Goal: Information Seeking & Learning: Find specific fact

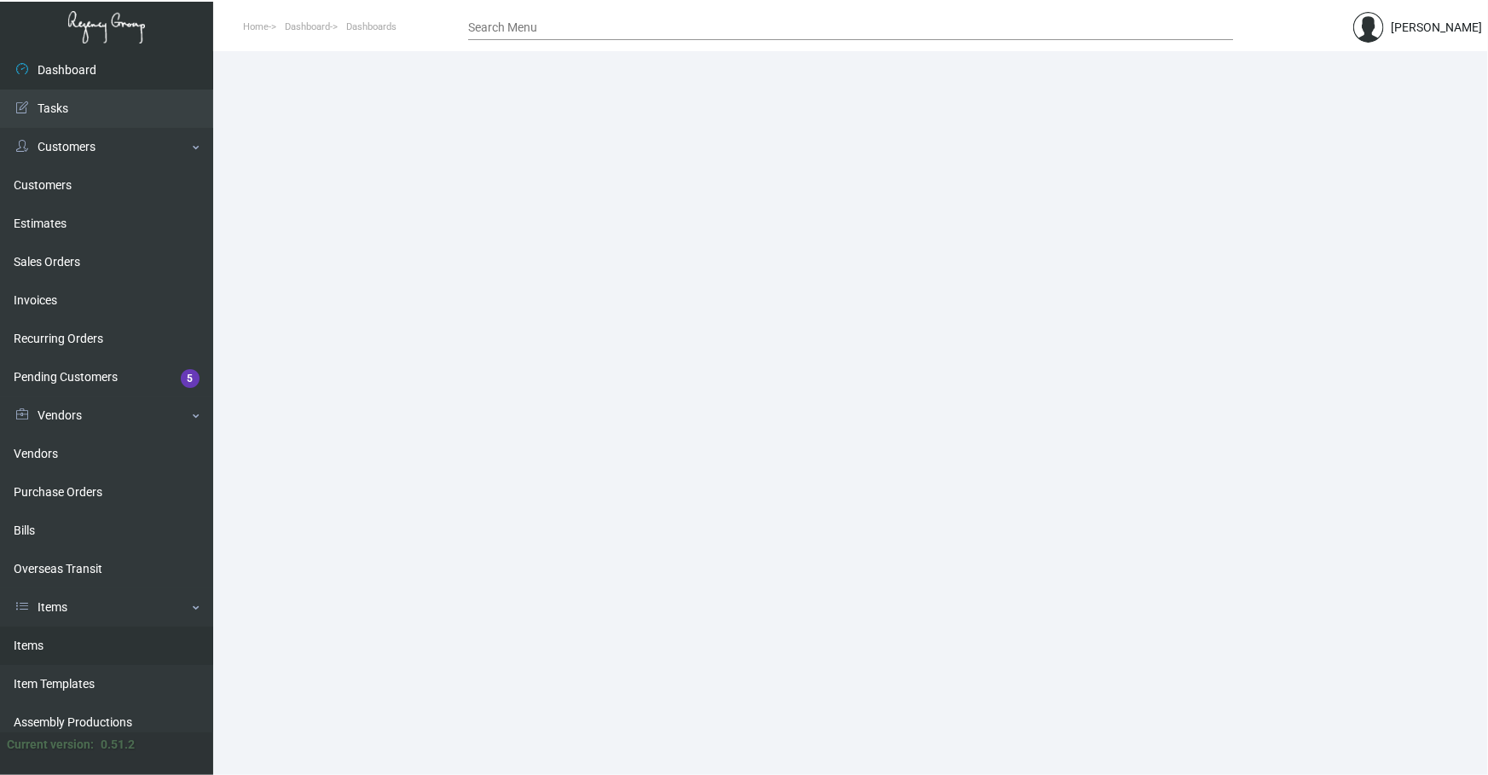
click at [92, 650] on link "Items" at bounding box center [106, 646] width 213 height 38
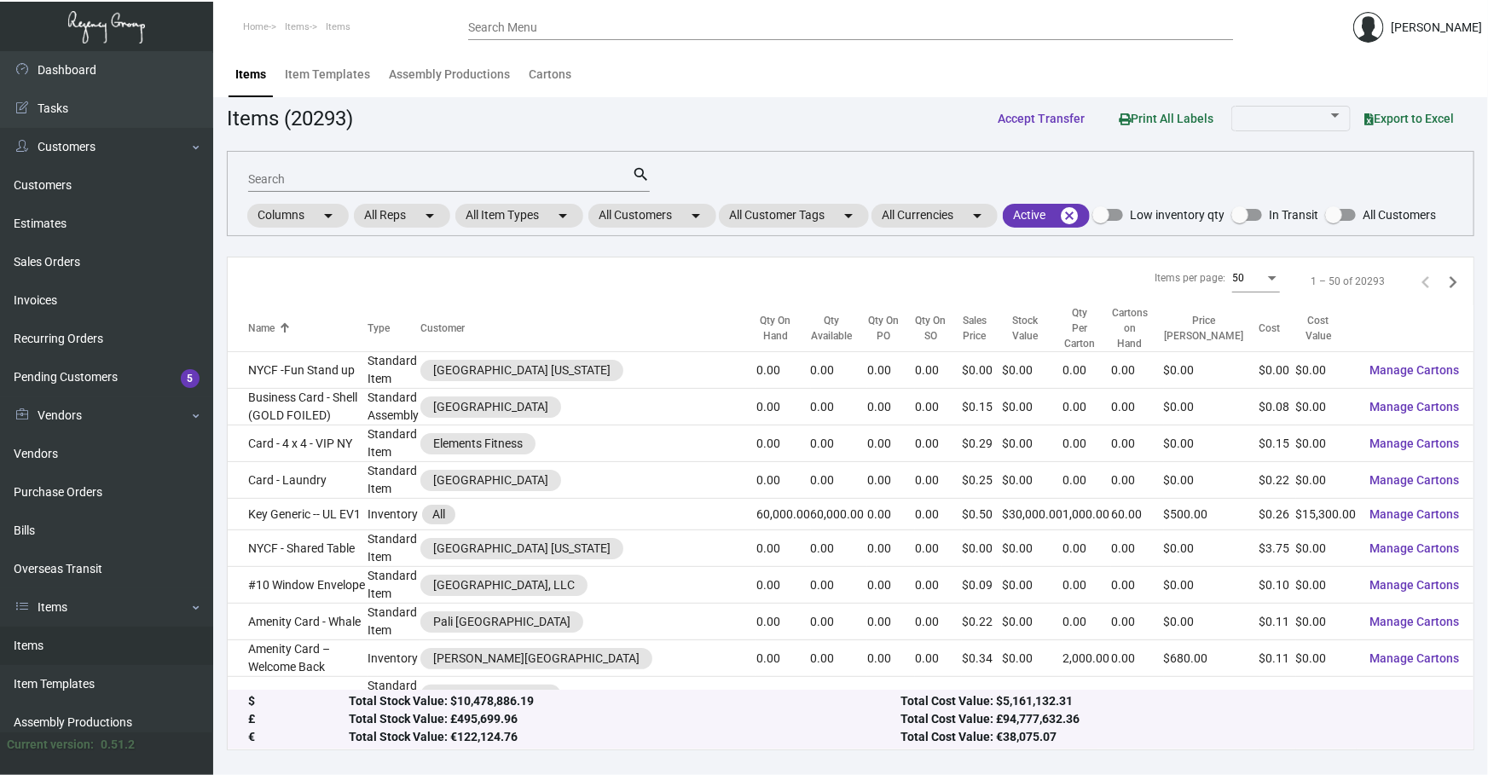
click at [467, 177] on input "Search" at bounding box center [440, 180] width 384 height 14
click at [53, 499] on link "Purchase Orders" at bounding box center [106, 492] width 213 height 38
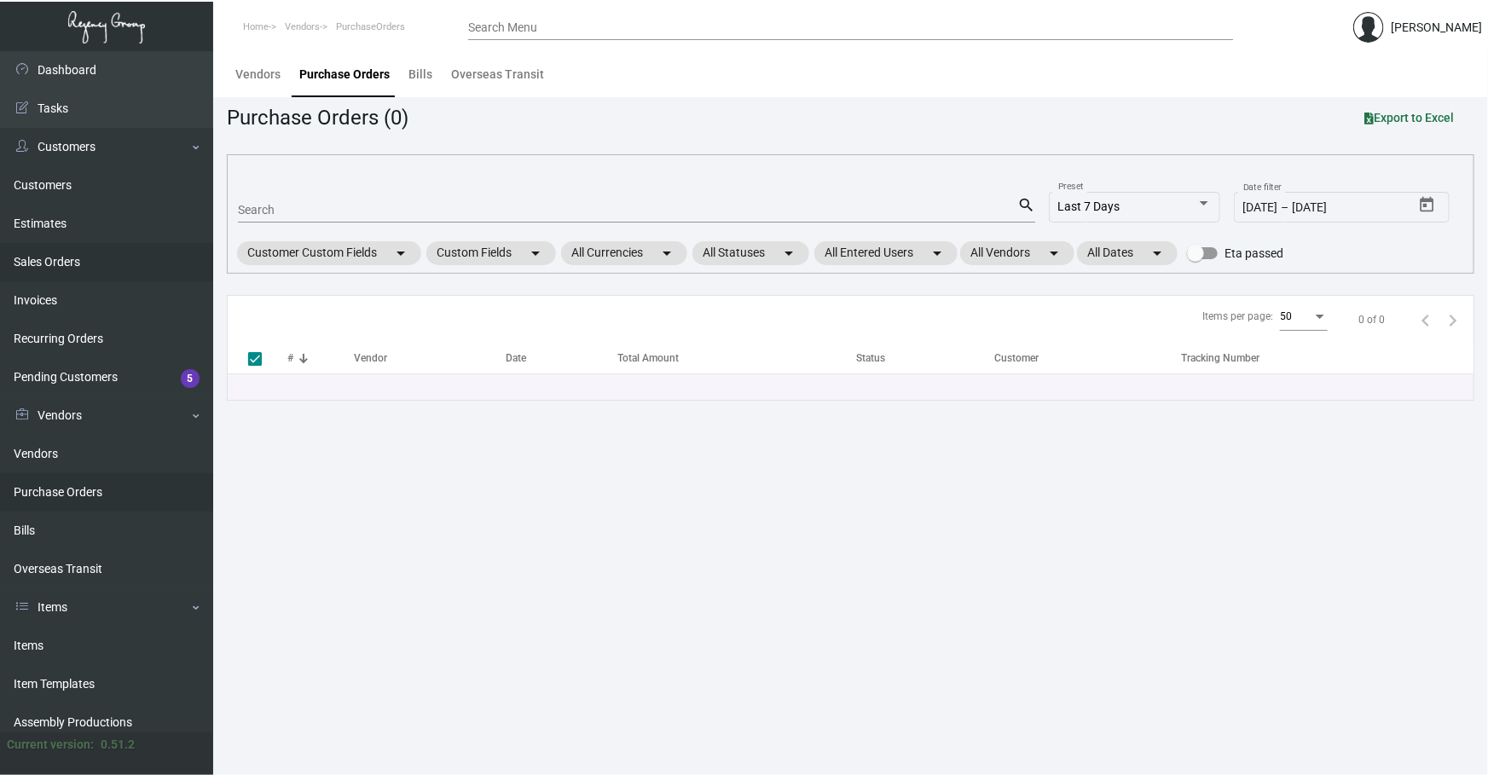
click at [74, 276] on link "Sales Orders" at bounding box center [106, 262] width 213 height 38
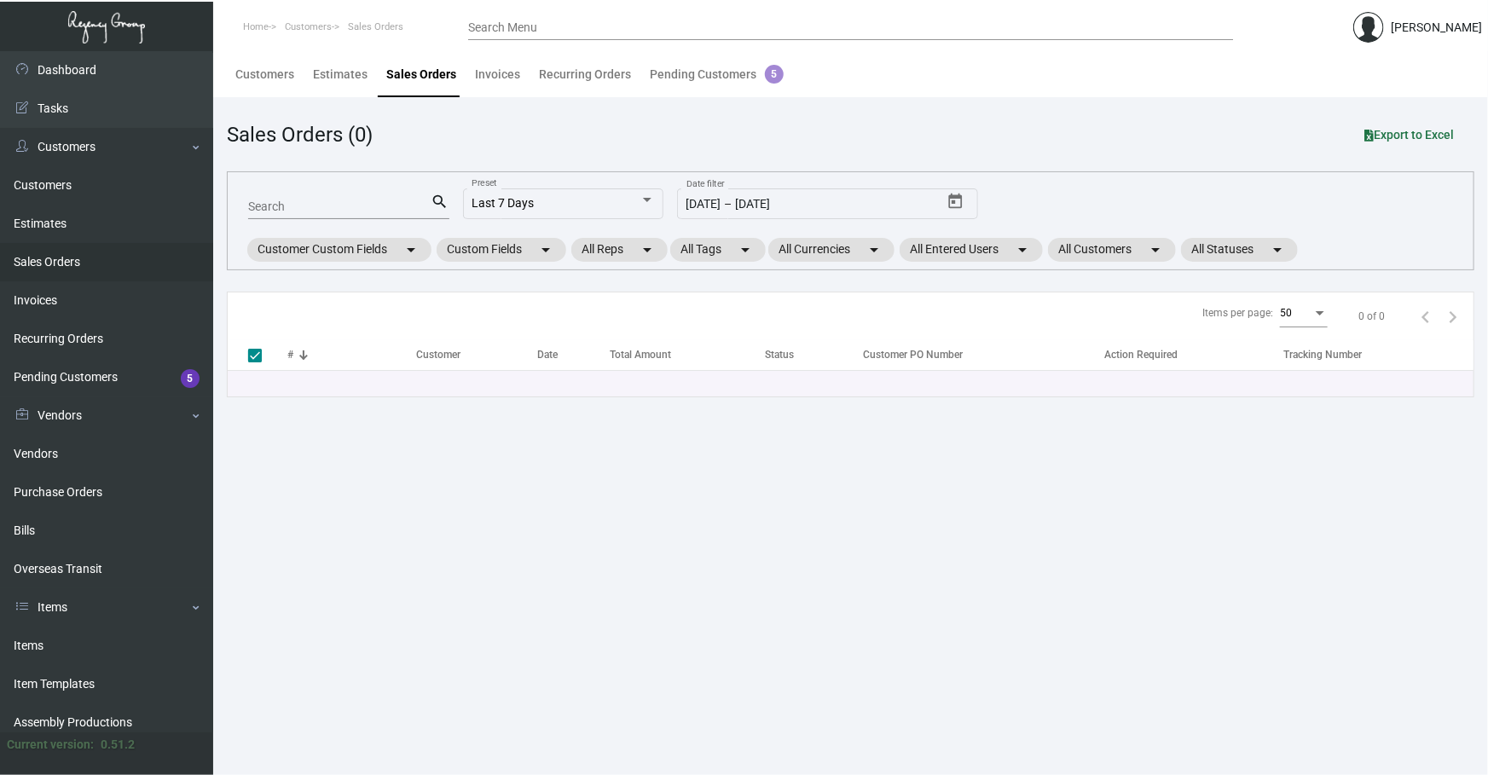
click at [350, 205] on input "Search" at bounding box center [339, 207] width 183 height 14
type input "16"
type input "1635"
checkbox input "false"
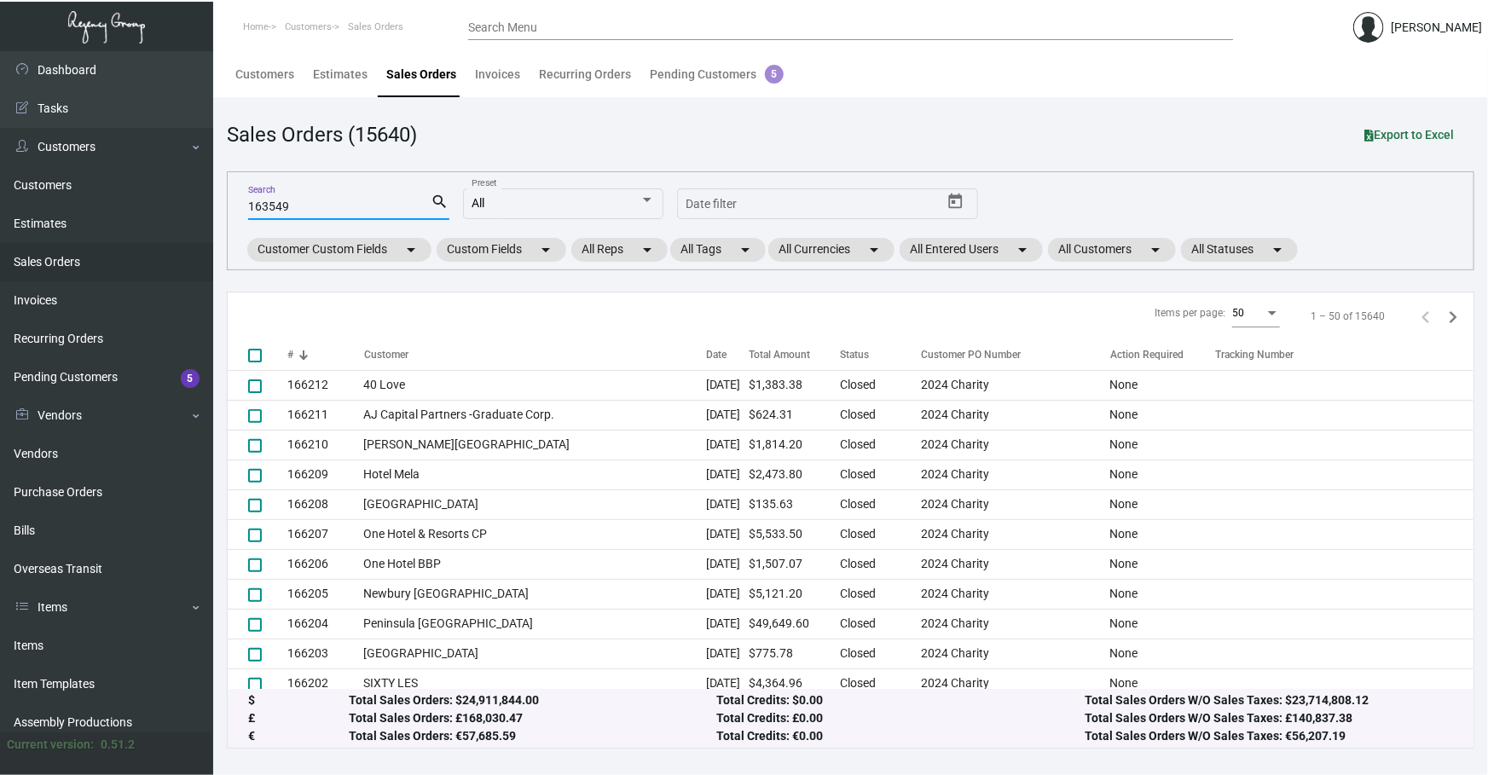
type input "163549"
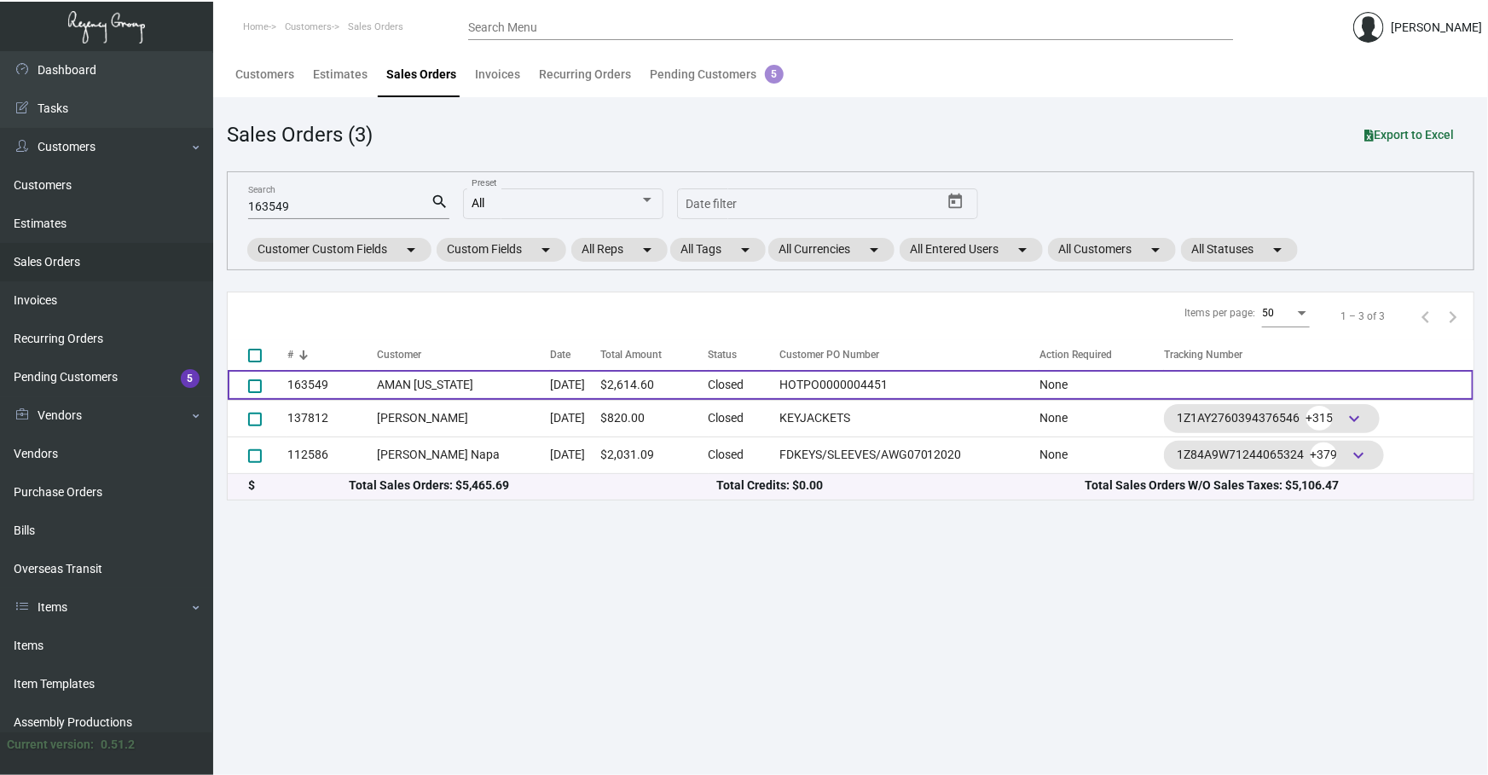
click at [575, 394] on td "[DATE]" at bounding box center [575, 385] width 50 height 30
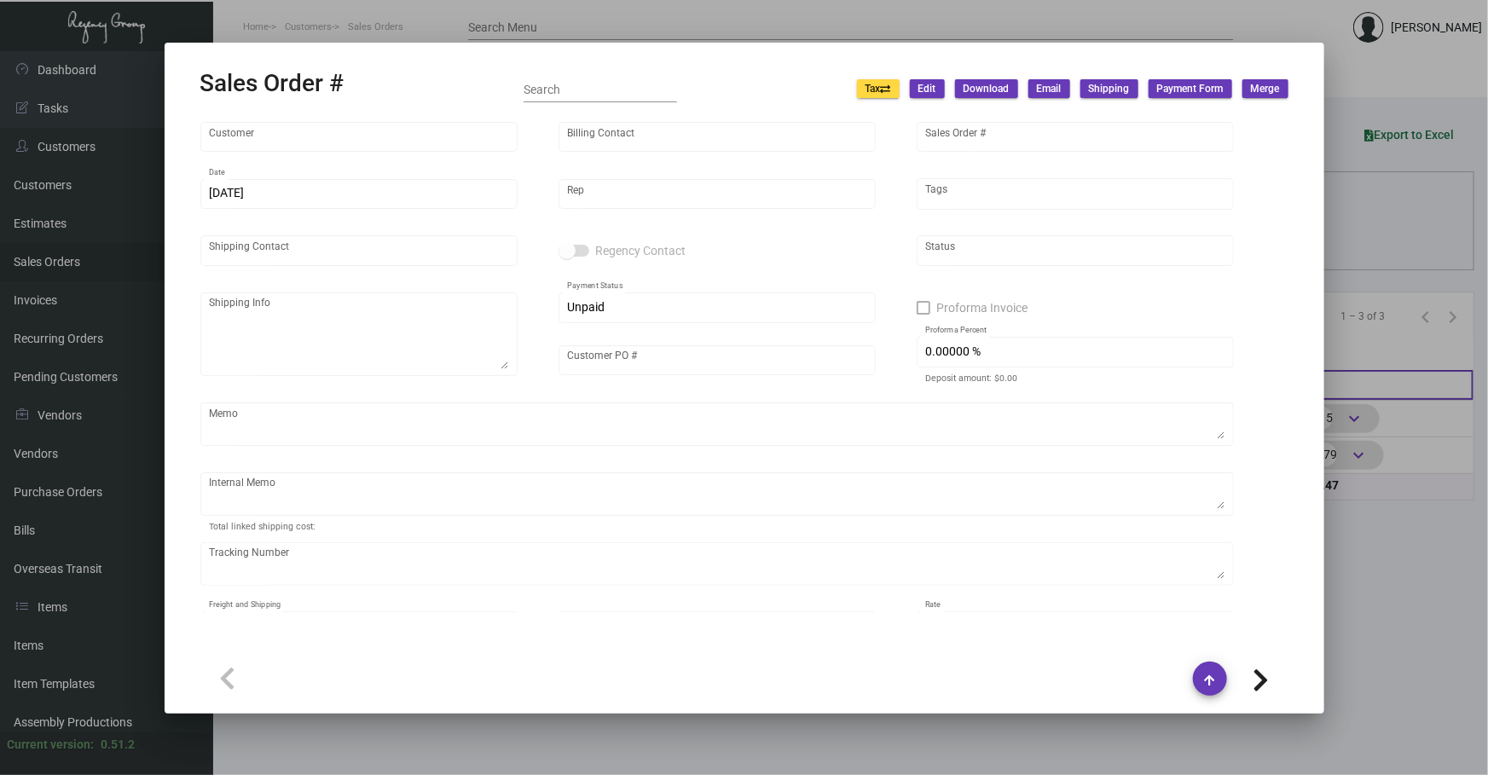
type input "AMAN [US_STATE]"
type input "AMAN Crown 730 Invest LLC"
type input "163549"
type input "[DATE]"
type input "[PERSON_NAME]"
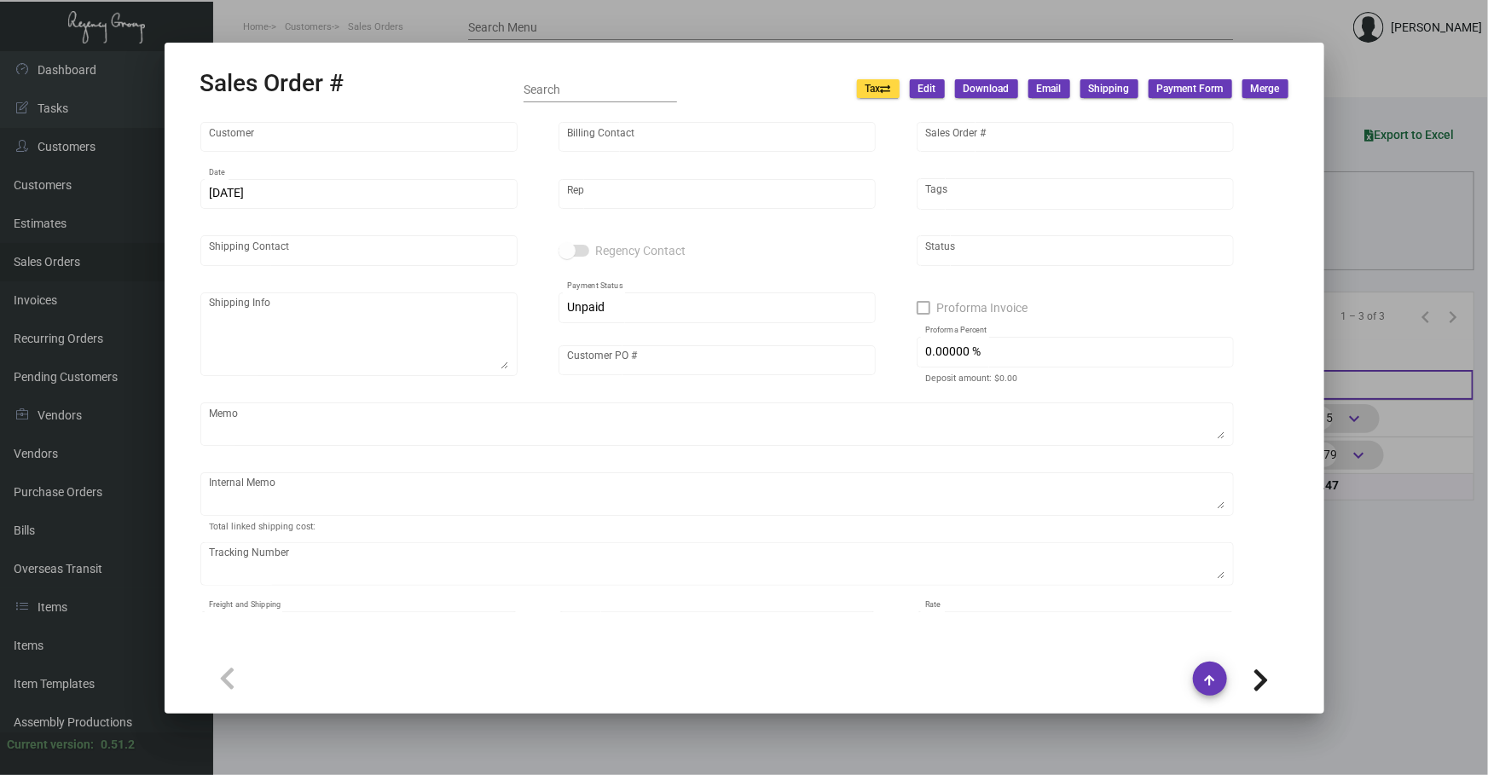
type input "[PERSON_NAME]"
type textarea "AMAN [US_STATE] - [PERSON_NAME] [STREET_ADDRESS][US_STATE]"
type input "HOTPO0000004451"
type textarea "[DATE]. [PERSON_NAME]. [GEOGRAPHIC_DATA]. Delivery 11/13 - 1k jewerly pouch rep…"
type input "United States Dollar $"
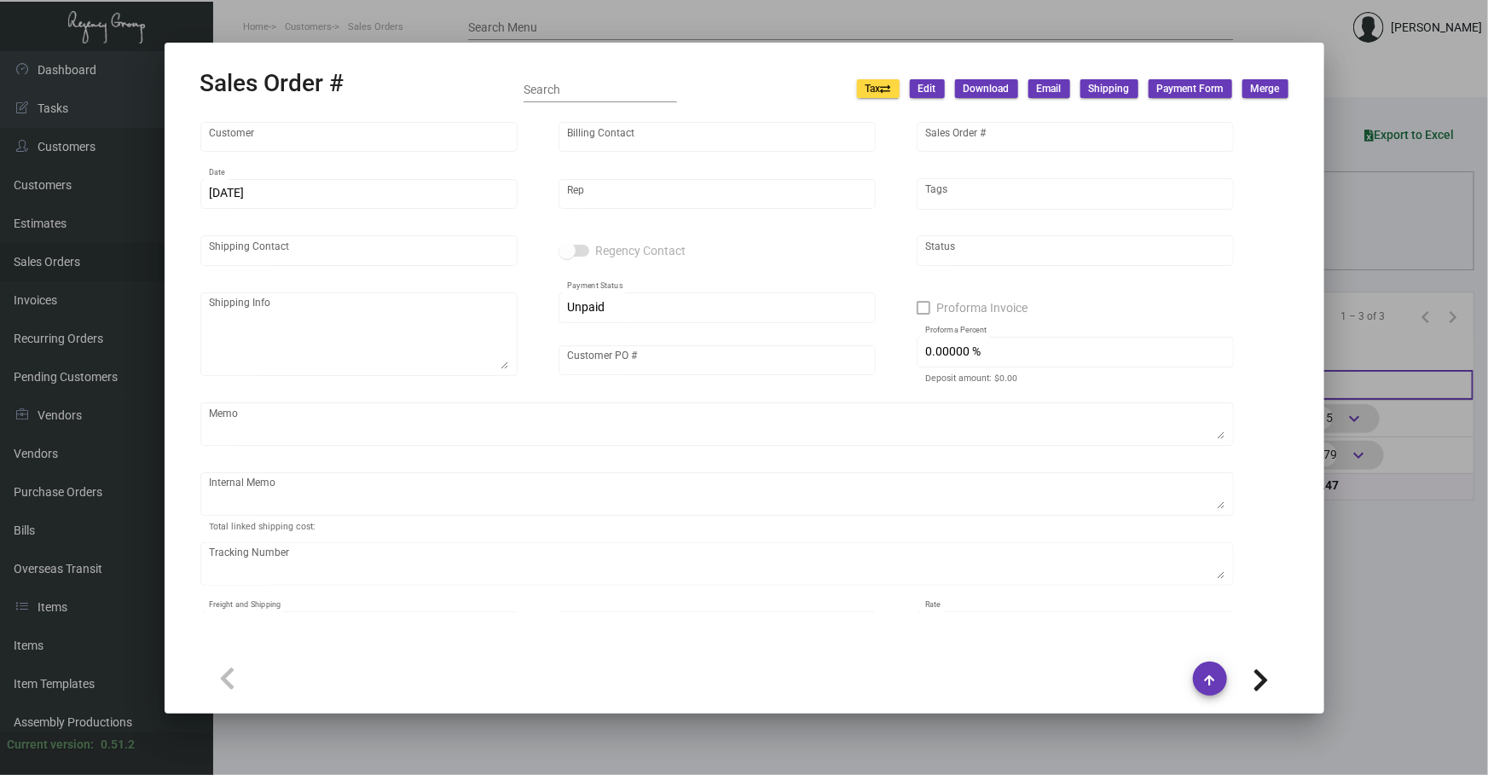
type input "$ 61.47"
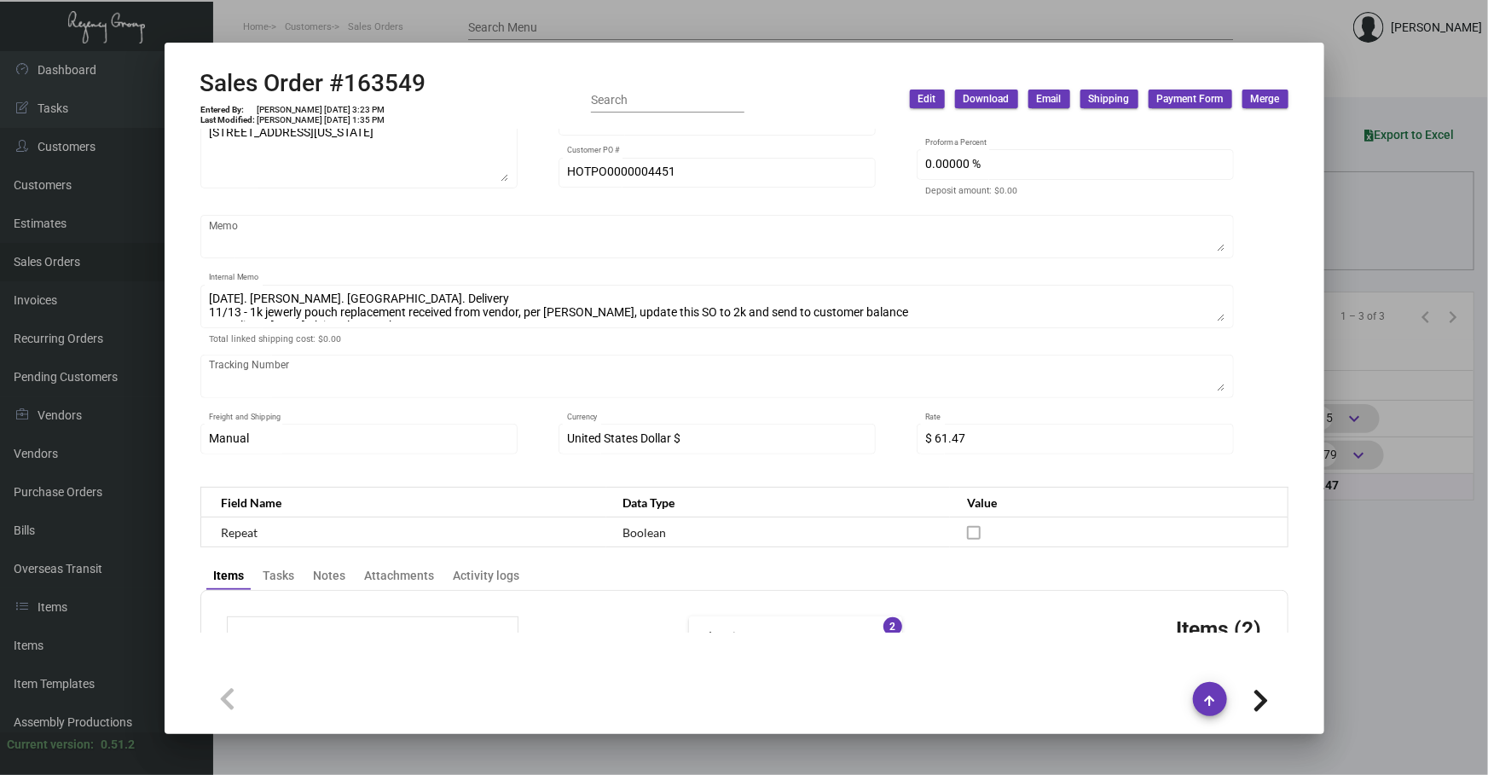
scroll to position [335, 0]
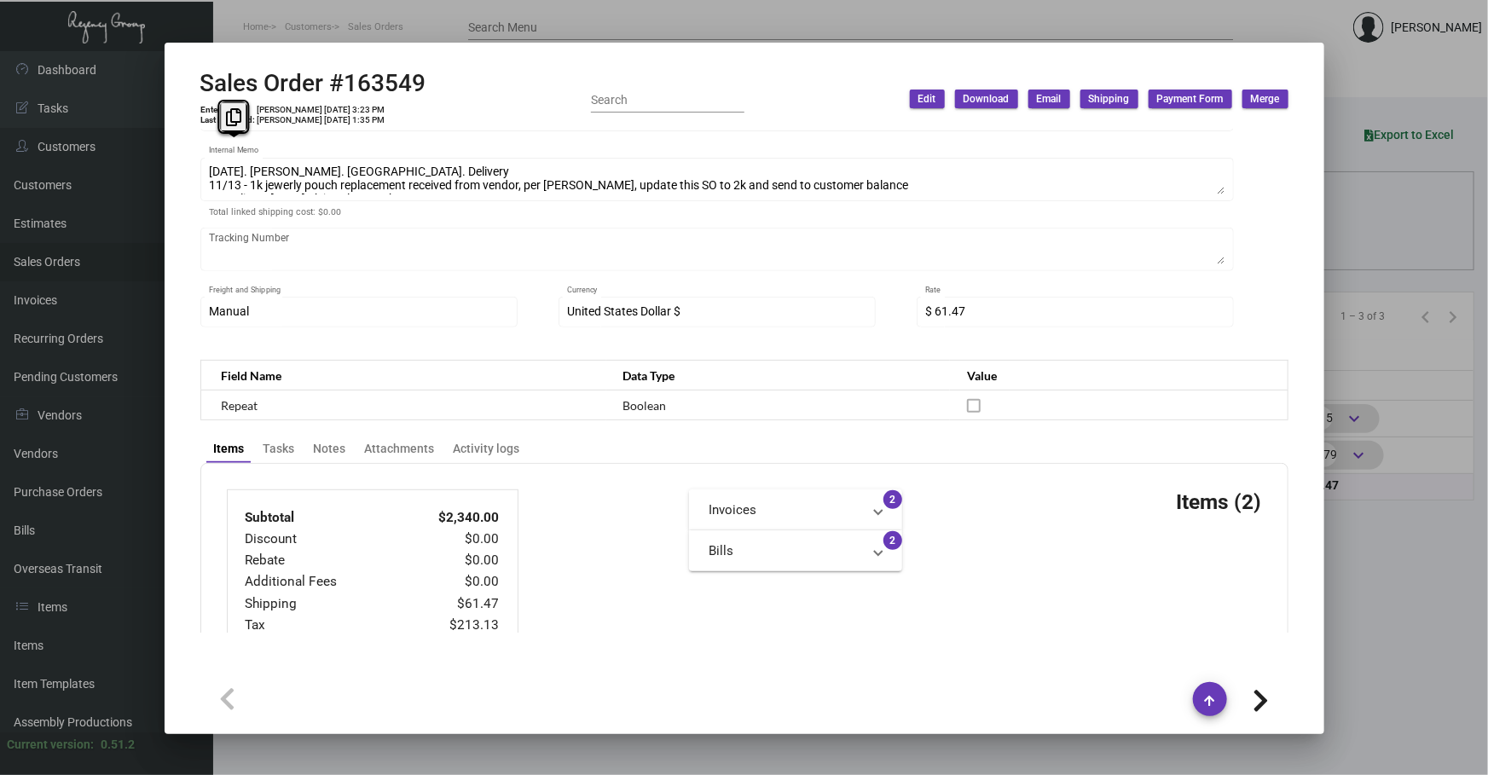
drag, startPoint x: 1216, startPoint y: 192, endPoint x: 1218, endPoint y: 200, distance: 8.9
click at [1218, 200] on div "[DATE]. [PERSON_NAME]. [GEOGRAPHIC_DATA]. Delivery 11/13 - 1k jewerly pouch rep…" at bounding box center [716, 188] width 1033 height 60
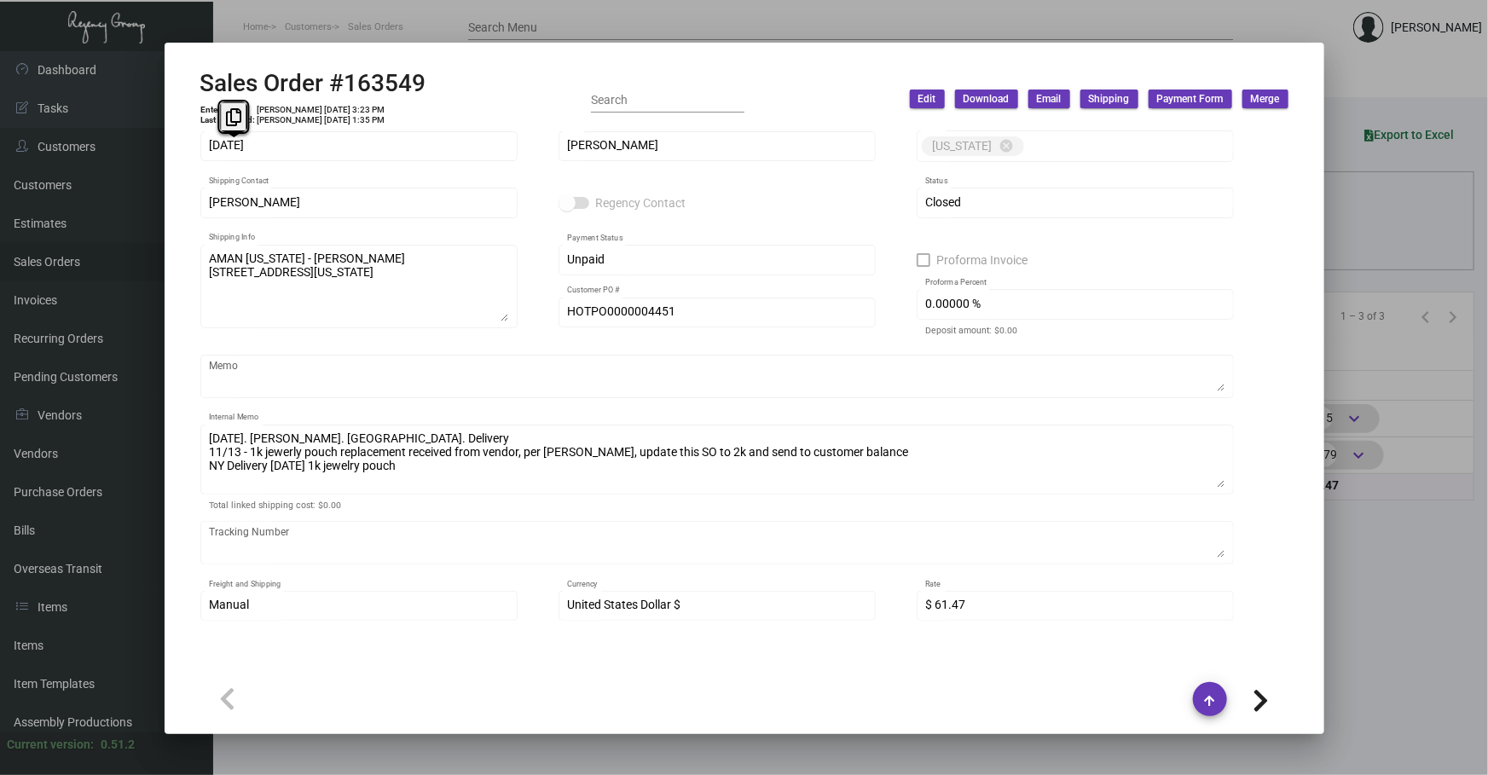
scroll to position [65, 0]
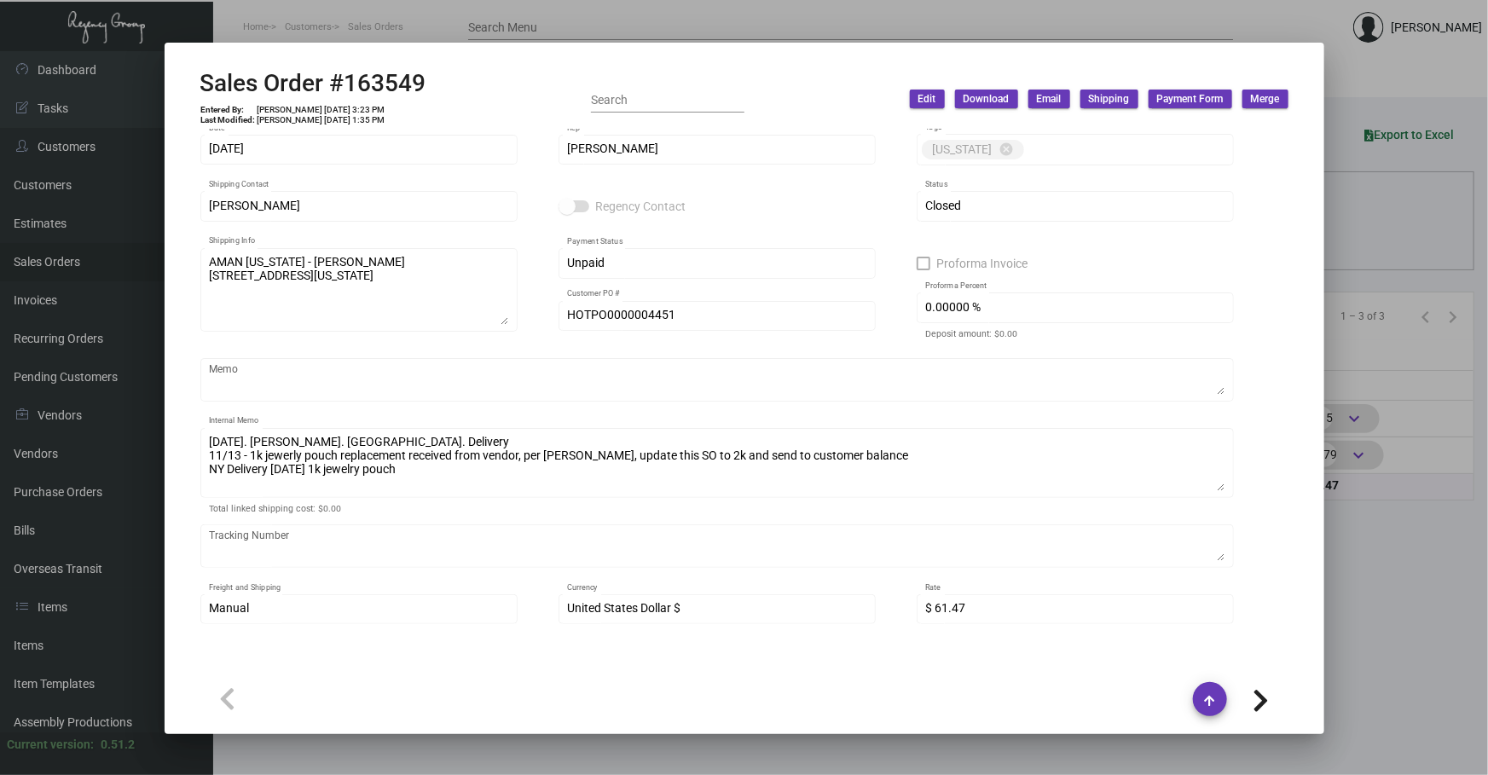
click at [1384, 249] on div at bounding box center [744, 387] width 1488 height 775
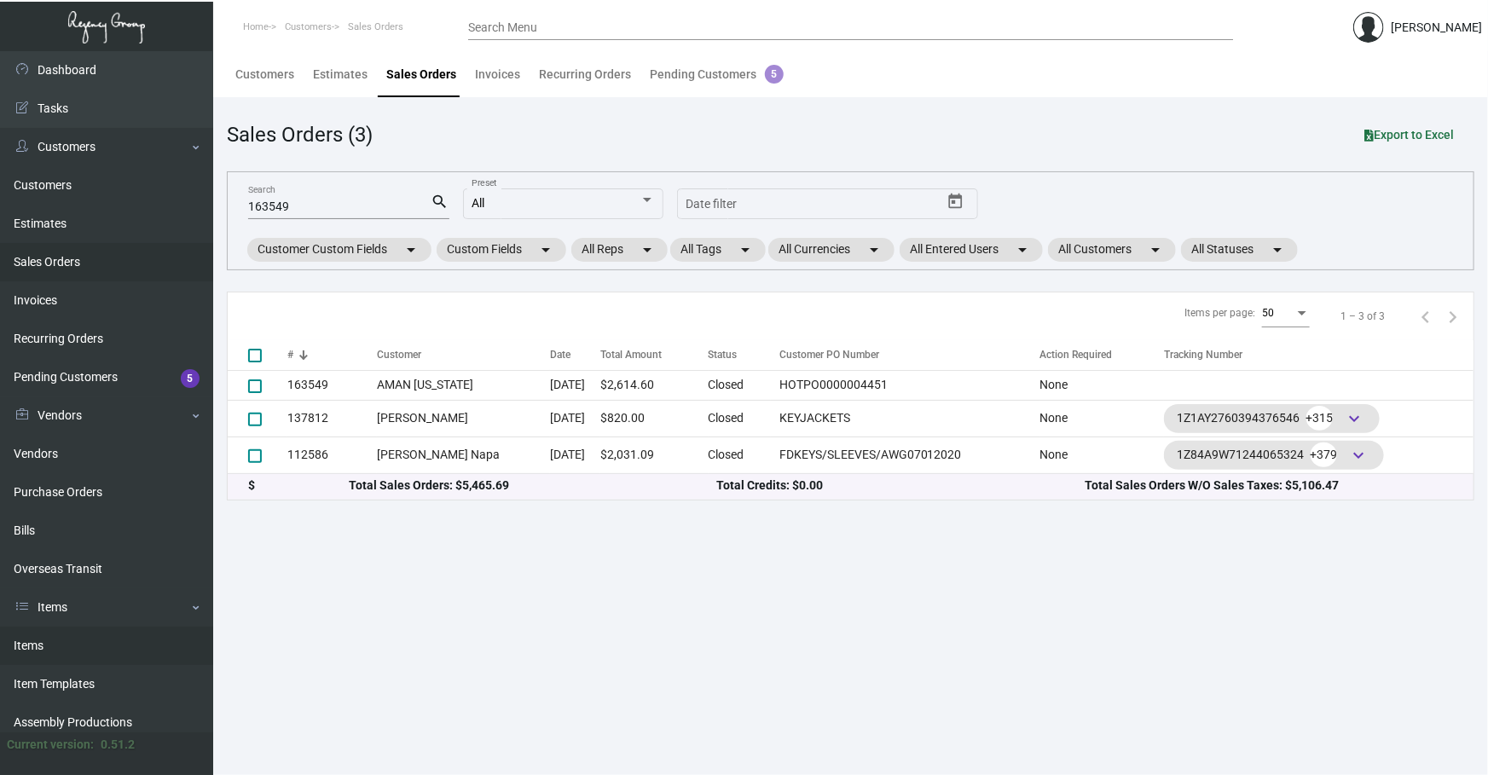
click at [67, 644] on link "Items" at bounding box center [106, 646] width 213 height 38
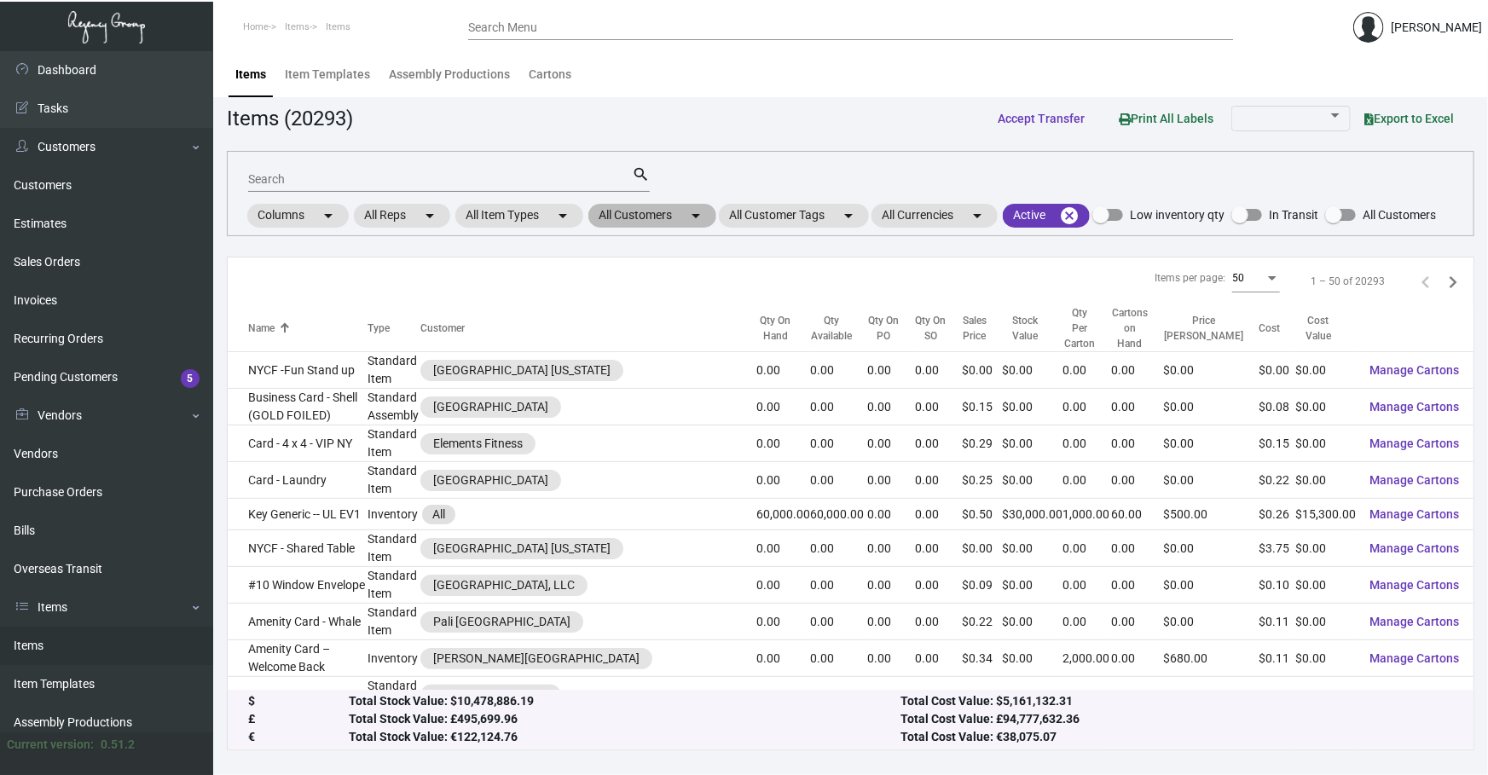
click at [674, 210] on mat-chip "All Customers arrow_drop_down" at bounding box center [652, 216] width 128 height 24
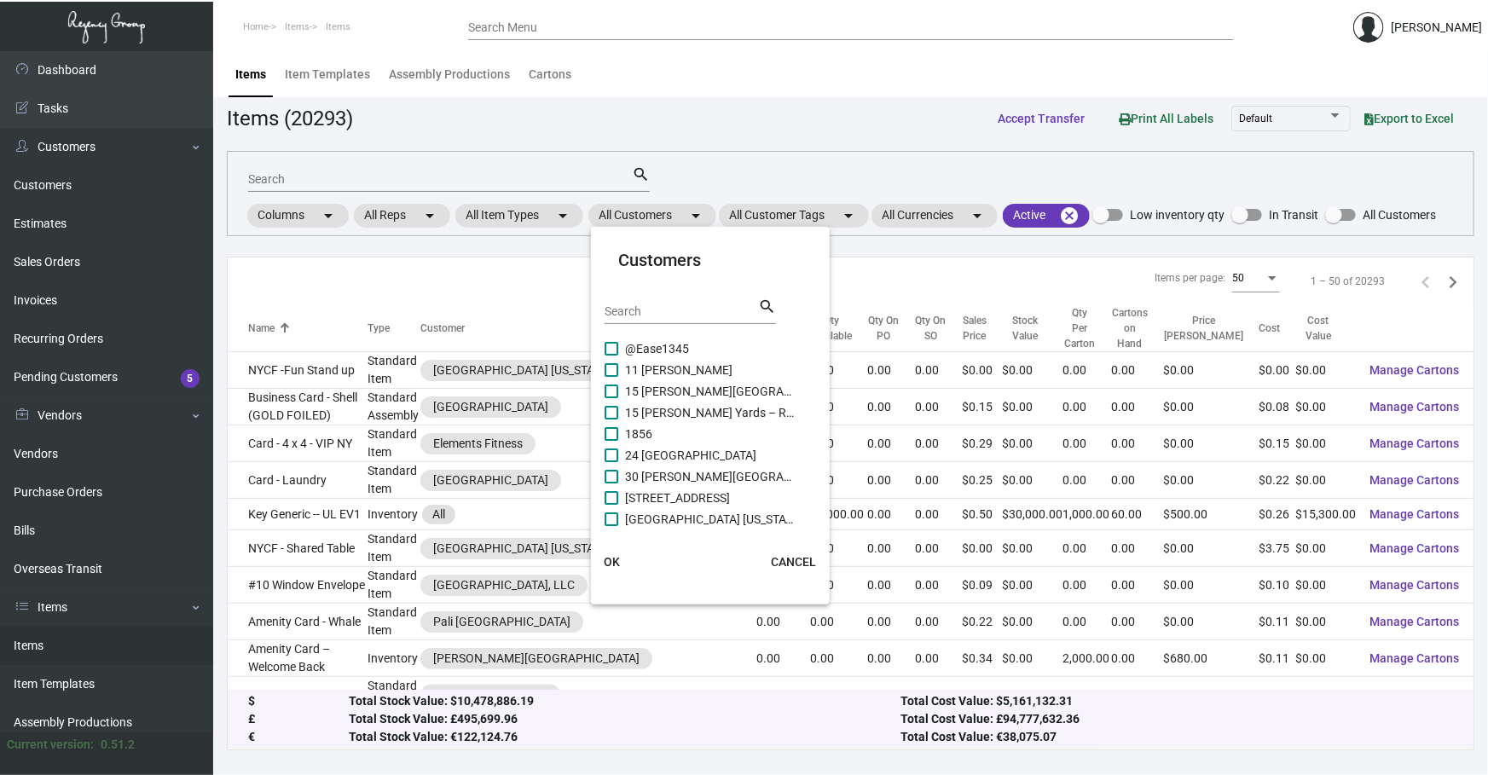
click at [672, 303] on div "Search" at bounding box center [680, 311] width 153 height 26
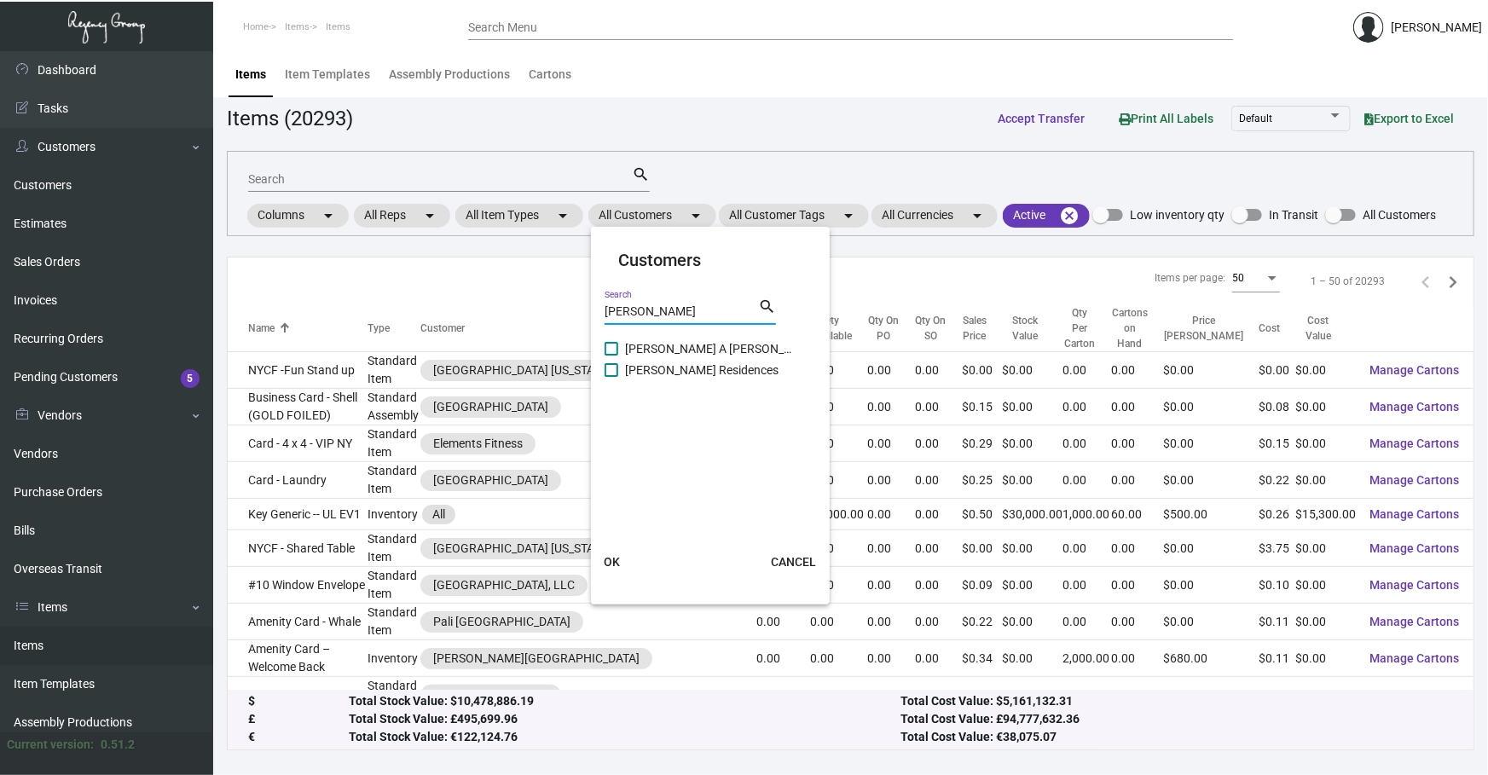
type input "[PERSON_NAME]"
click at [734, 341] on span "[PERSON_NAME] A [PERSON_NAME][GEOGRAPHIC_DATA]" at bounding box center [710, 348] width 170 height 20
click at [611, 355] on input "[PERSON_NAME] A [PERSON_NAME][GEOGRAPHIC_DATA]" at bounding box center [610, 355] width 1 height 1
checkbox input "true"
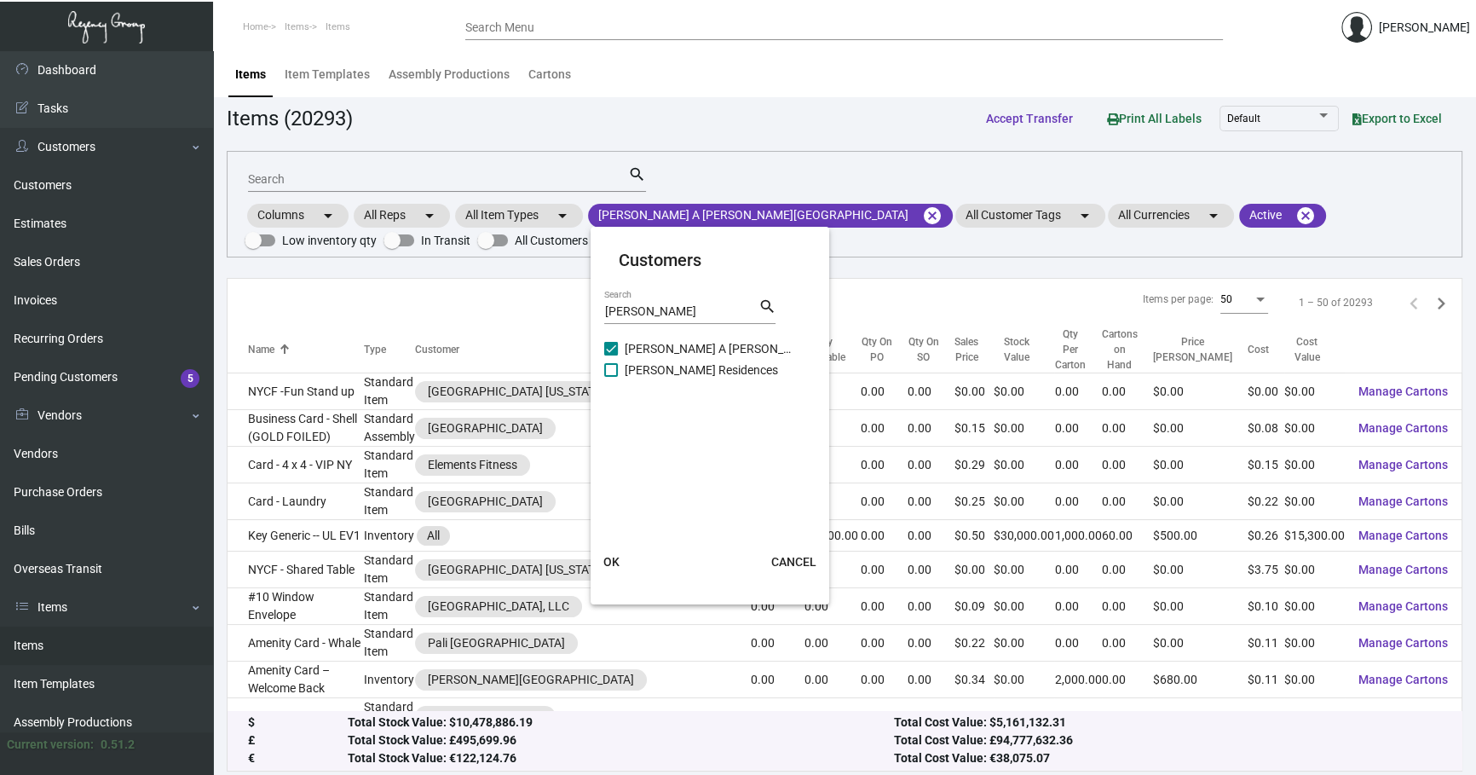
click at [627, 556] on button "OK" at bounding box center [611, 561] width 55 height 31
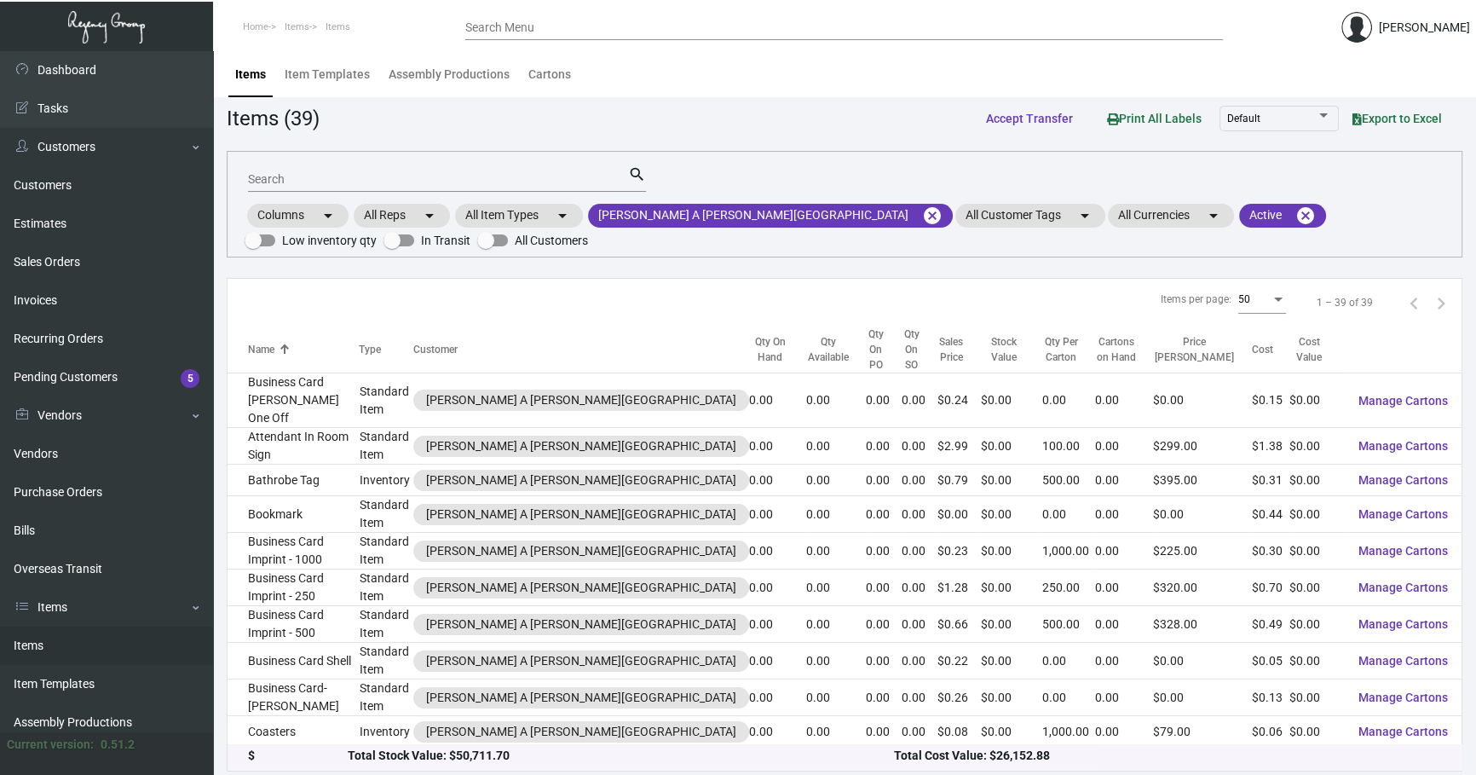
click at [503, 179] on input "Search" at bounding box center [438, 180] width 380 height 14
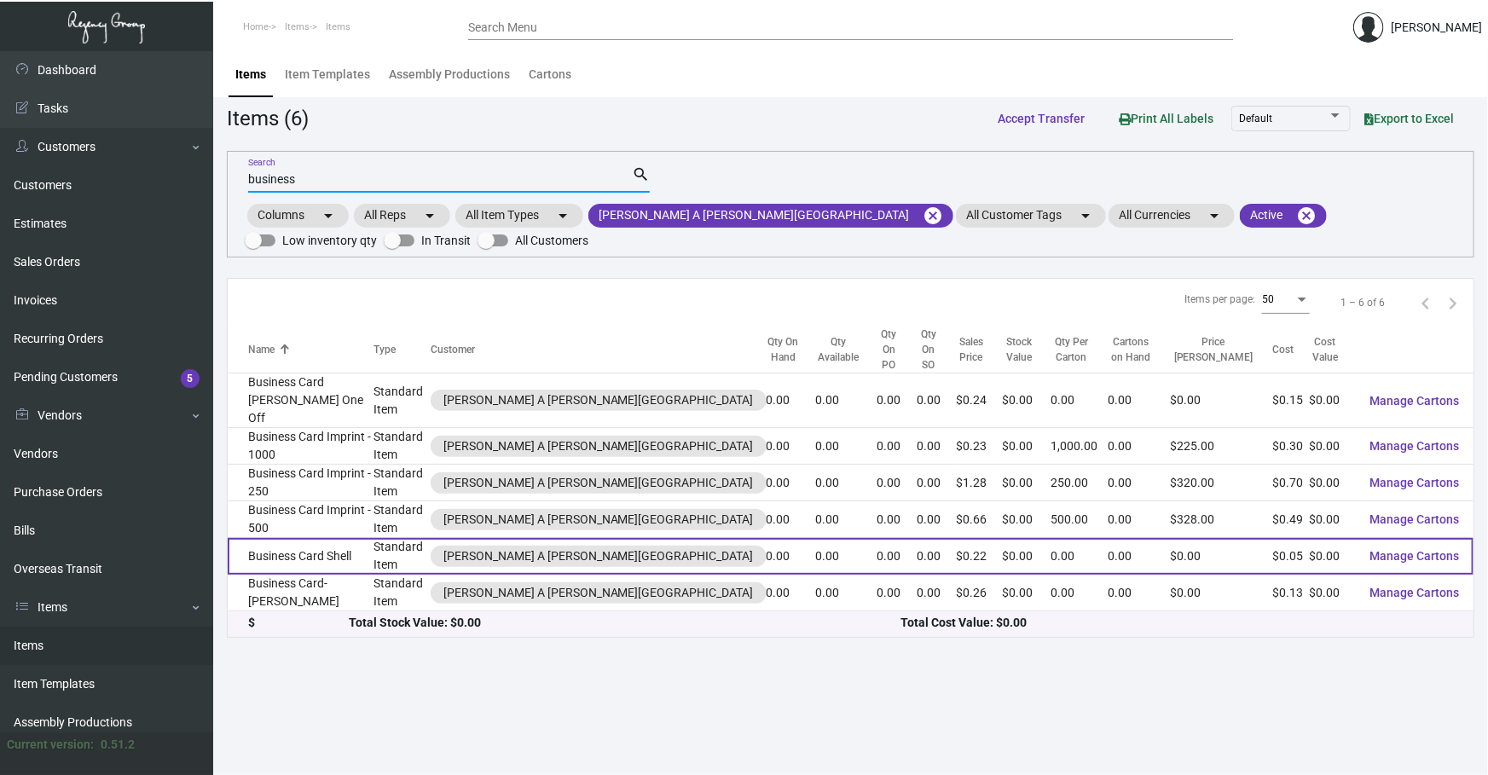
type input "business"
click at [326, 538] on td "Business Card Shell" at bounding box center [301, 556] width 146 height 37
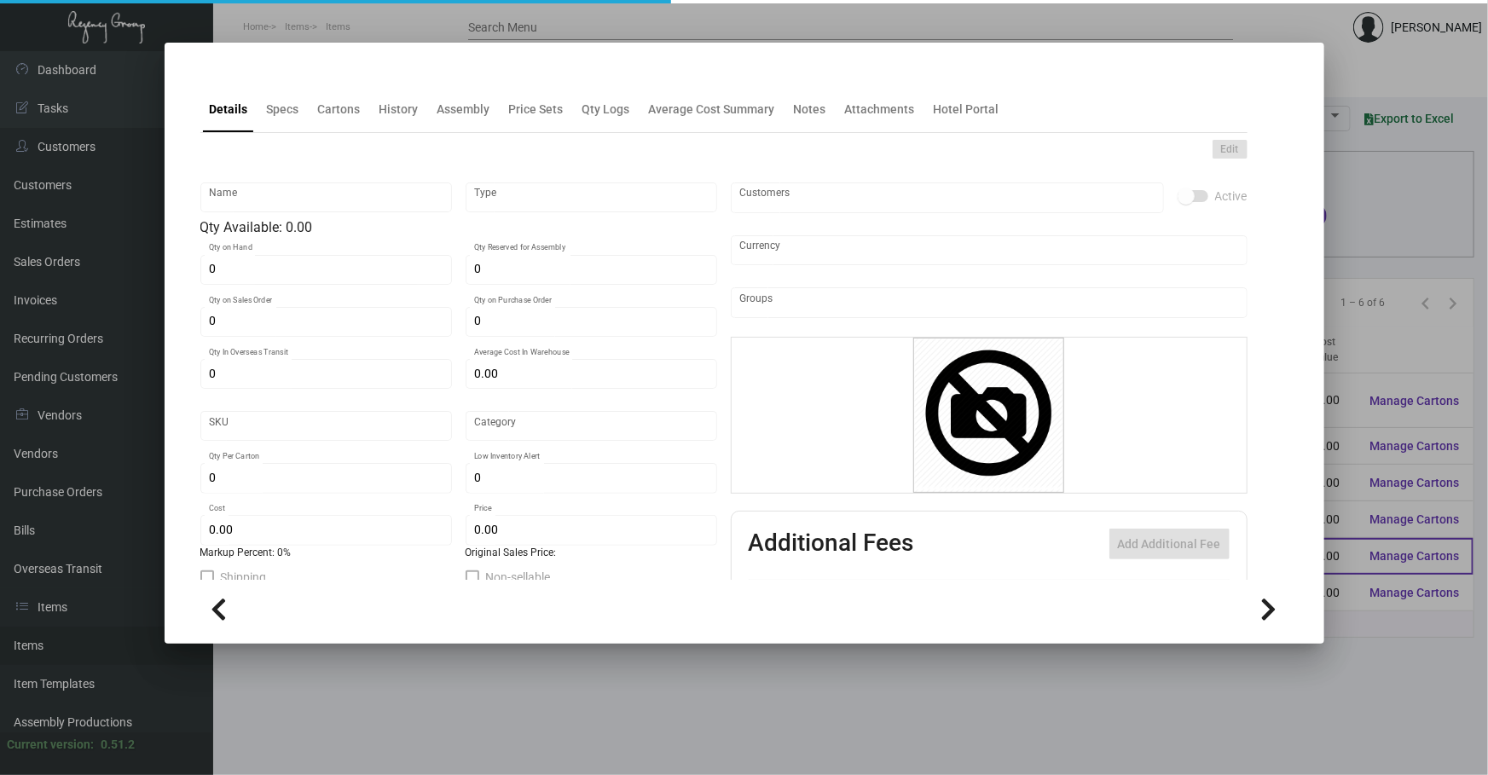
type input "Business Card Shell"
type input "Standard Item"
type input "$ 0.00"
type input "Standard"
type input "$ 0.045"
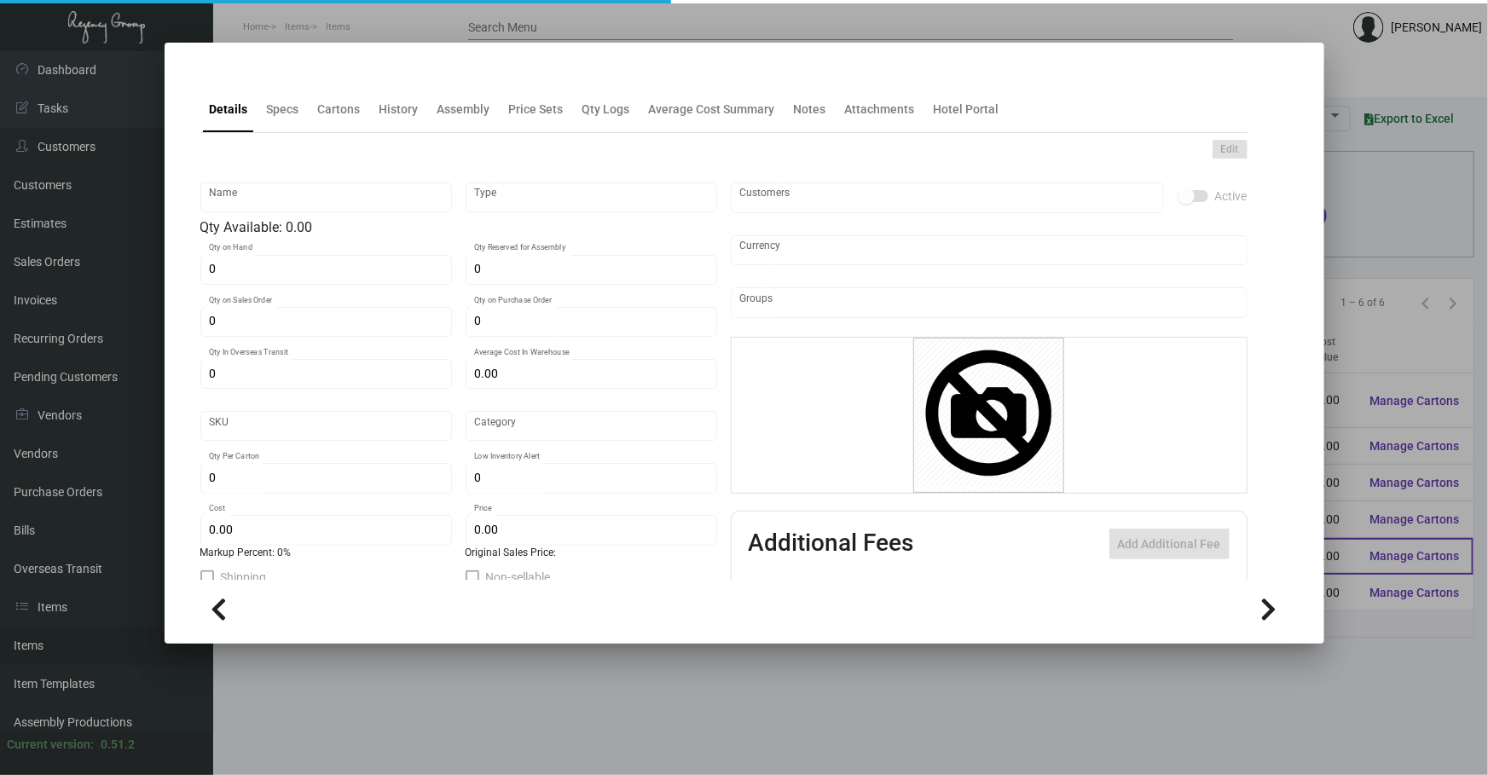
type input "$ 0.22"
checkbox input "true"
type input "United States Dollar $"
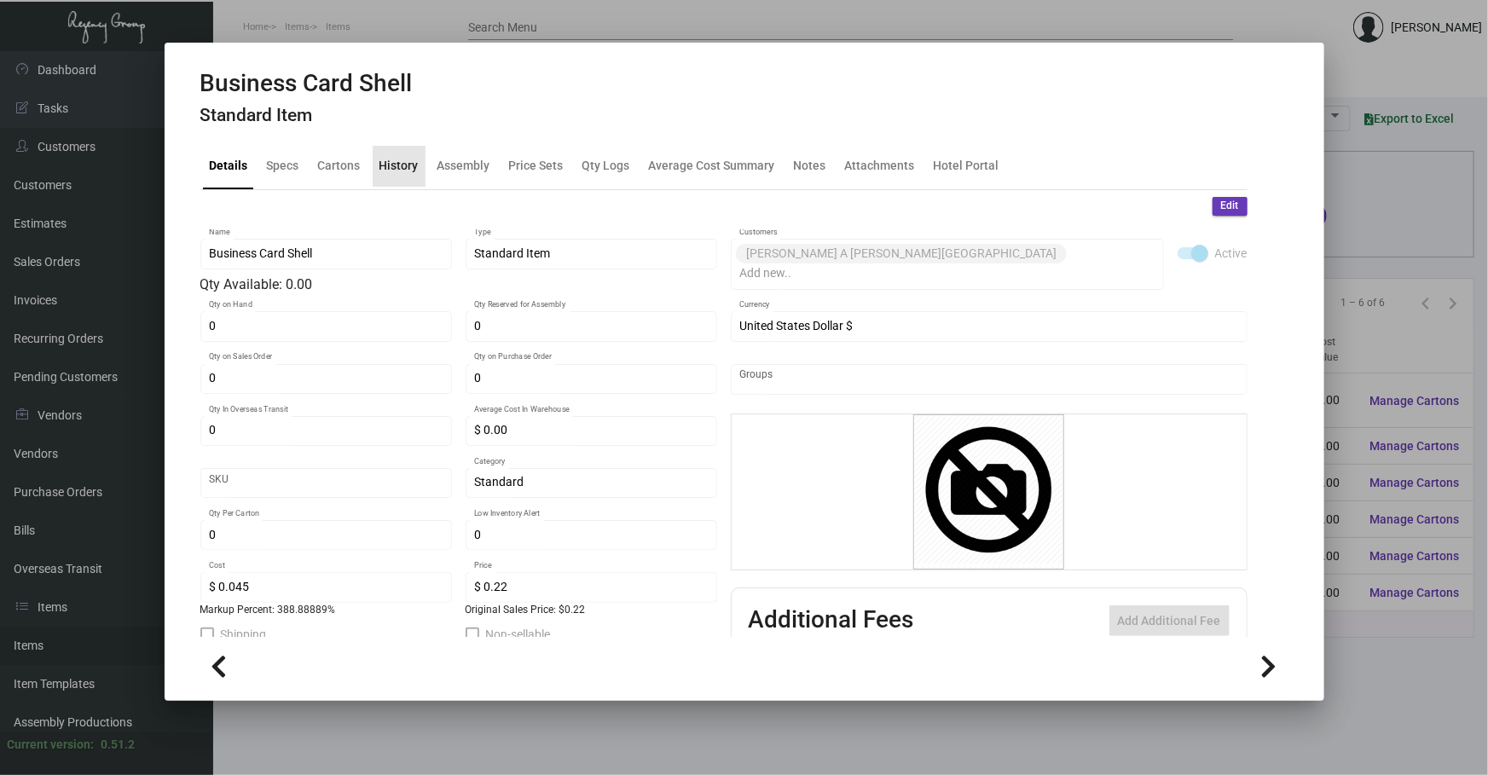
click at [400, 160] on div "History" at bounding box center [398, 166] width 39 height 18
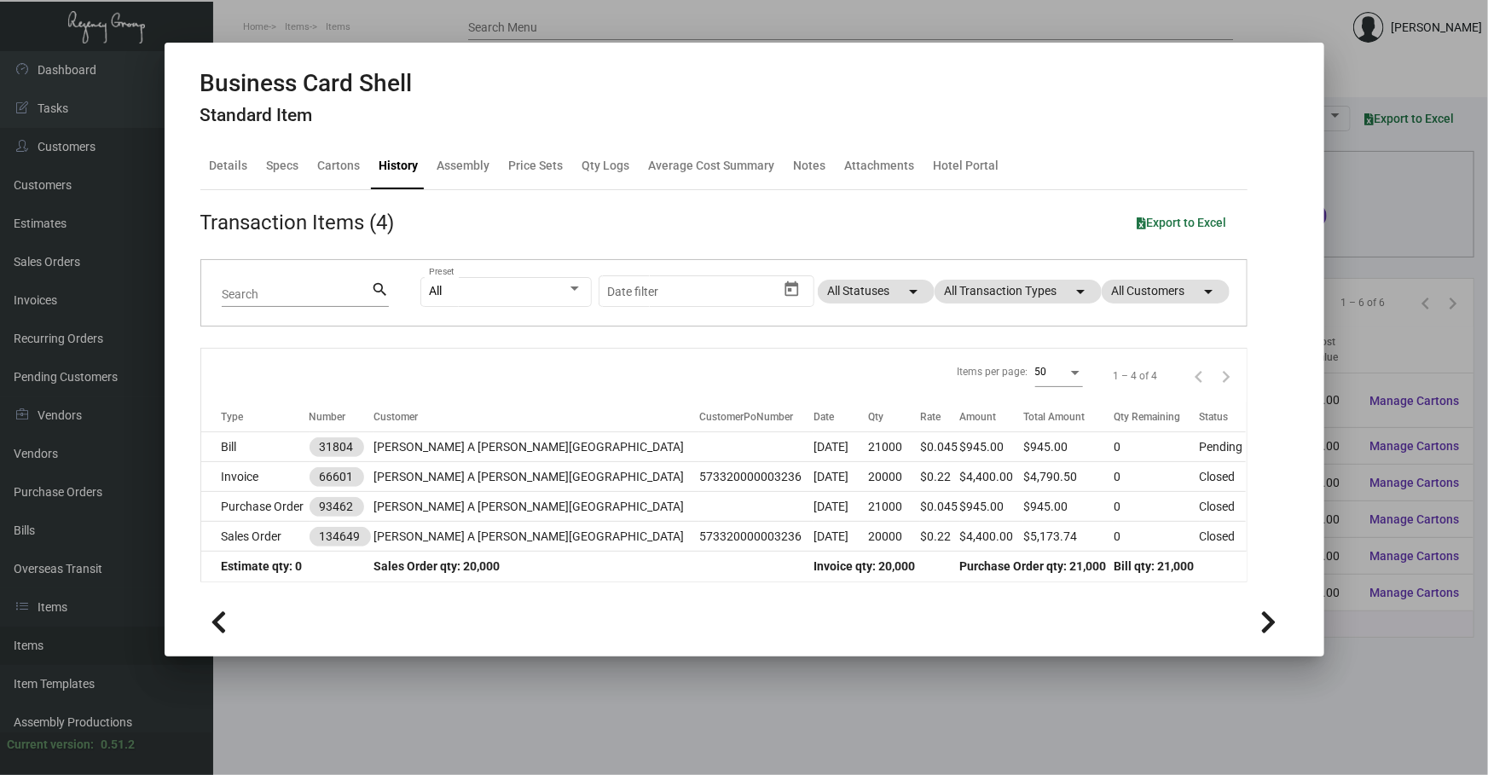
click at [374, 737] on div at bounding box center [744, 387] width 1488 height 775
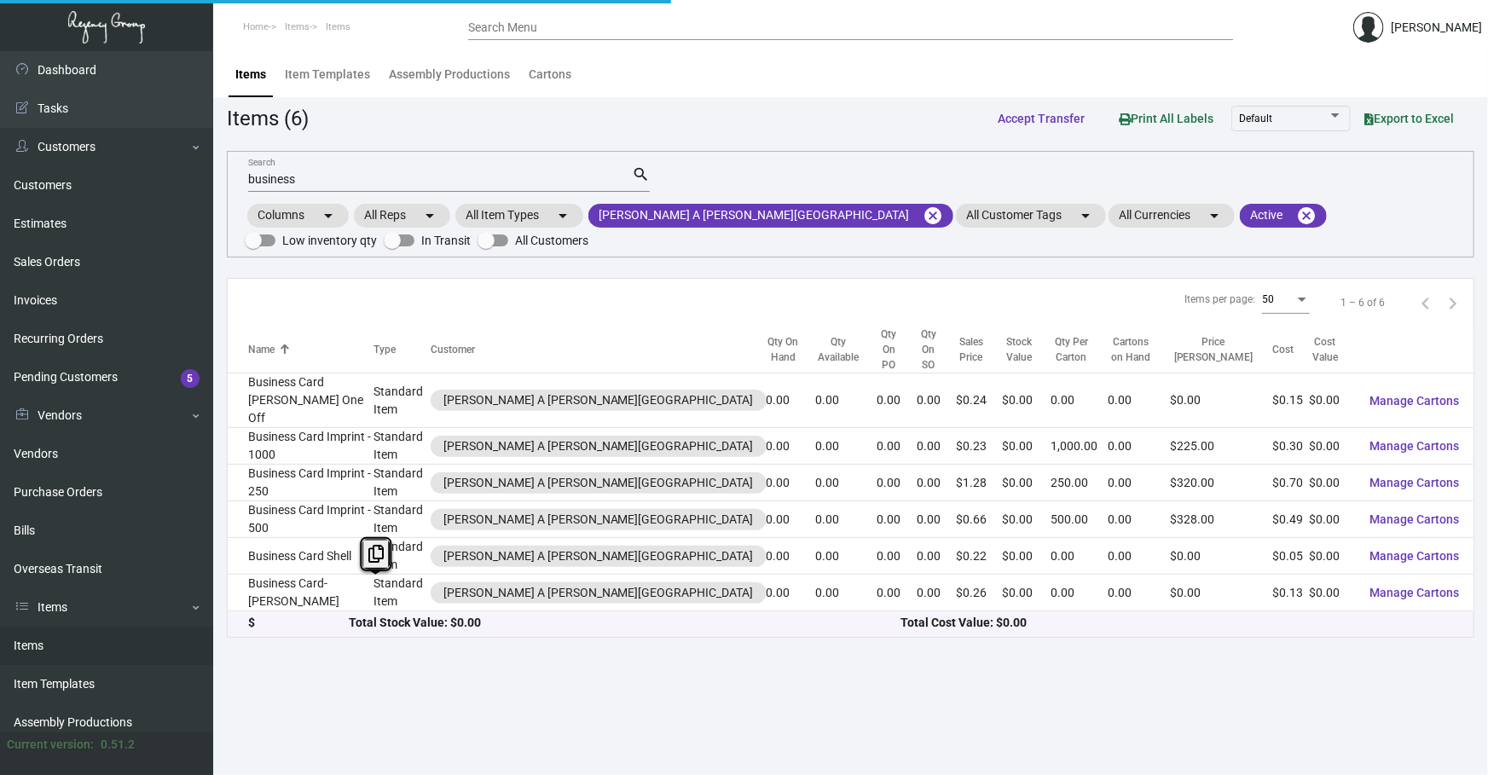
click at [374, 737] on main "Items Item Templates Assembly Productions Cartons Items (6) Accept Transfer Pri…" at bounding box center [850, 413] width 1274 height 724
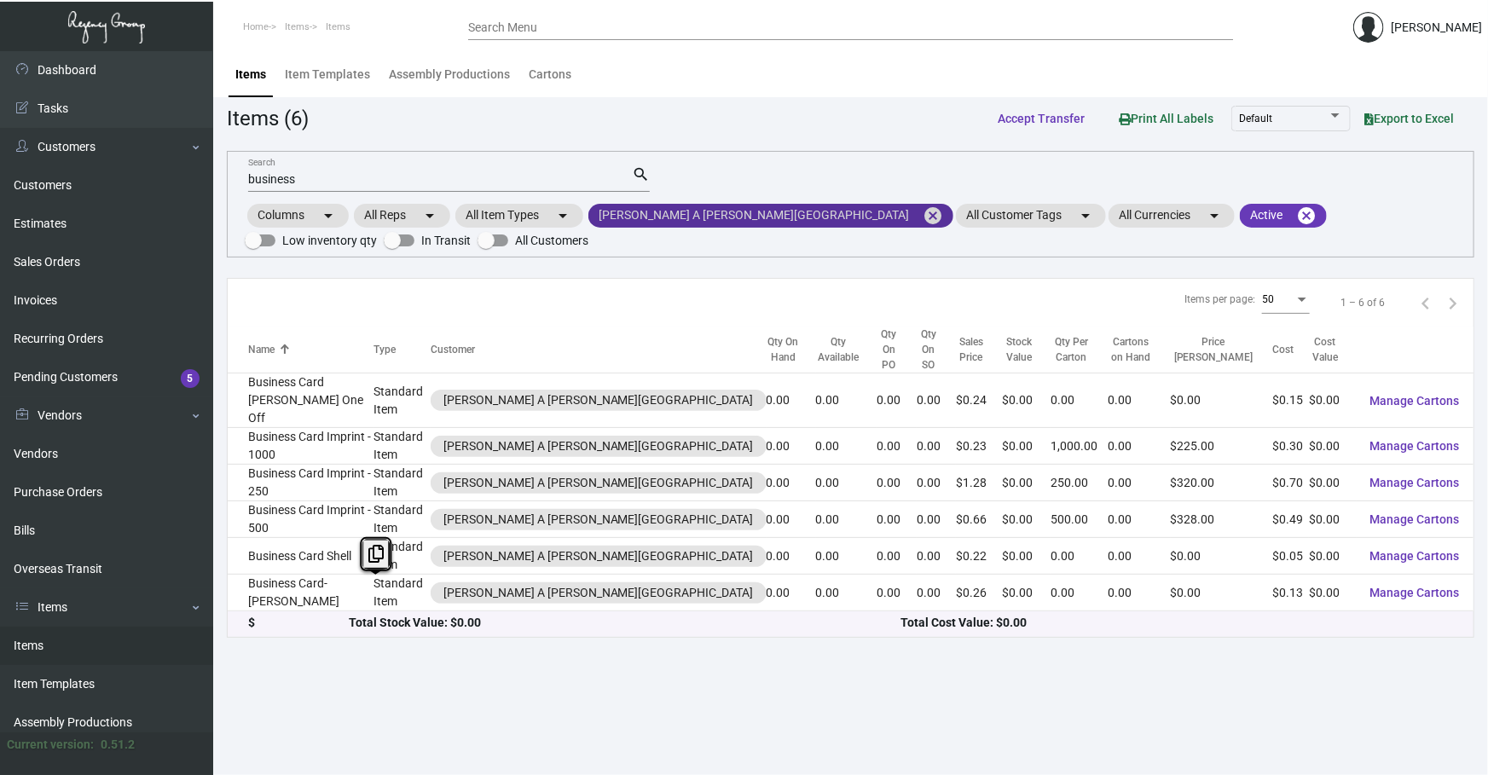
click at [922, 211] on mat-icon "cancel" at bounding box center [932, 215] width 20 height 20
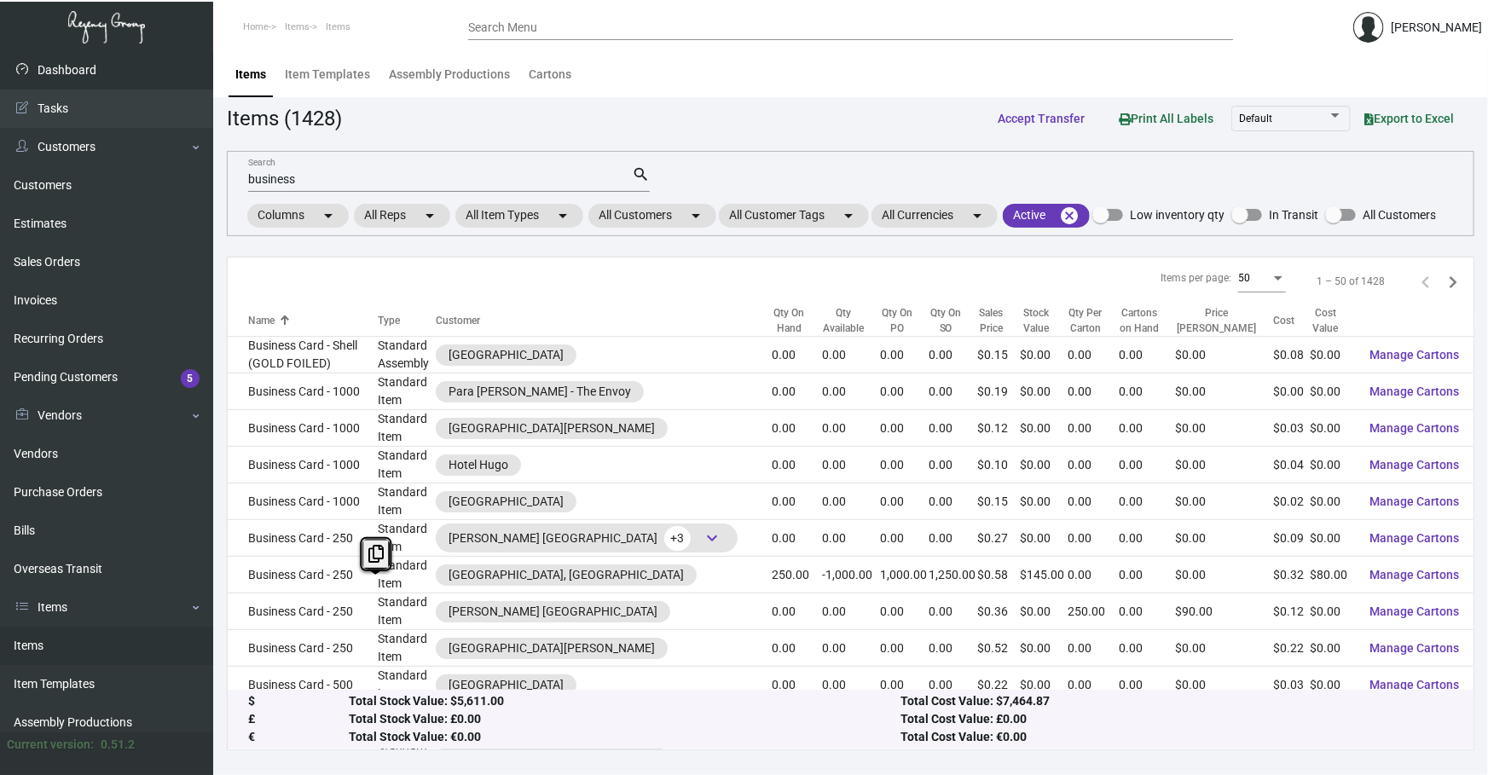
drag, startPoint x: 405, startPoint y: 171, endPoint x: 0, endPoint y: 66, distance: 418.5
click at [0, 136] on div "Dashboard Dashboard Tasks Customers Customers Estimates Sales Orders Invoices R…" at bounding box center [744, 413] width 1488 height 724
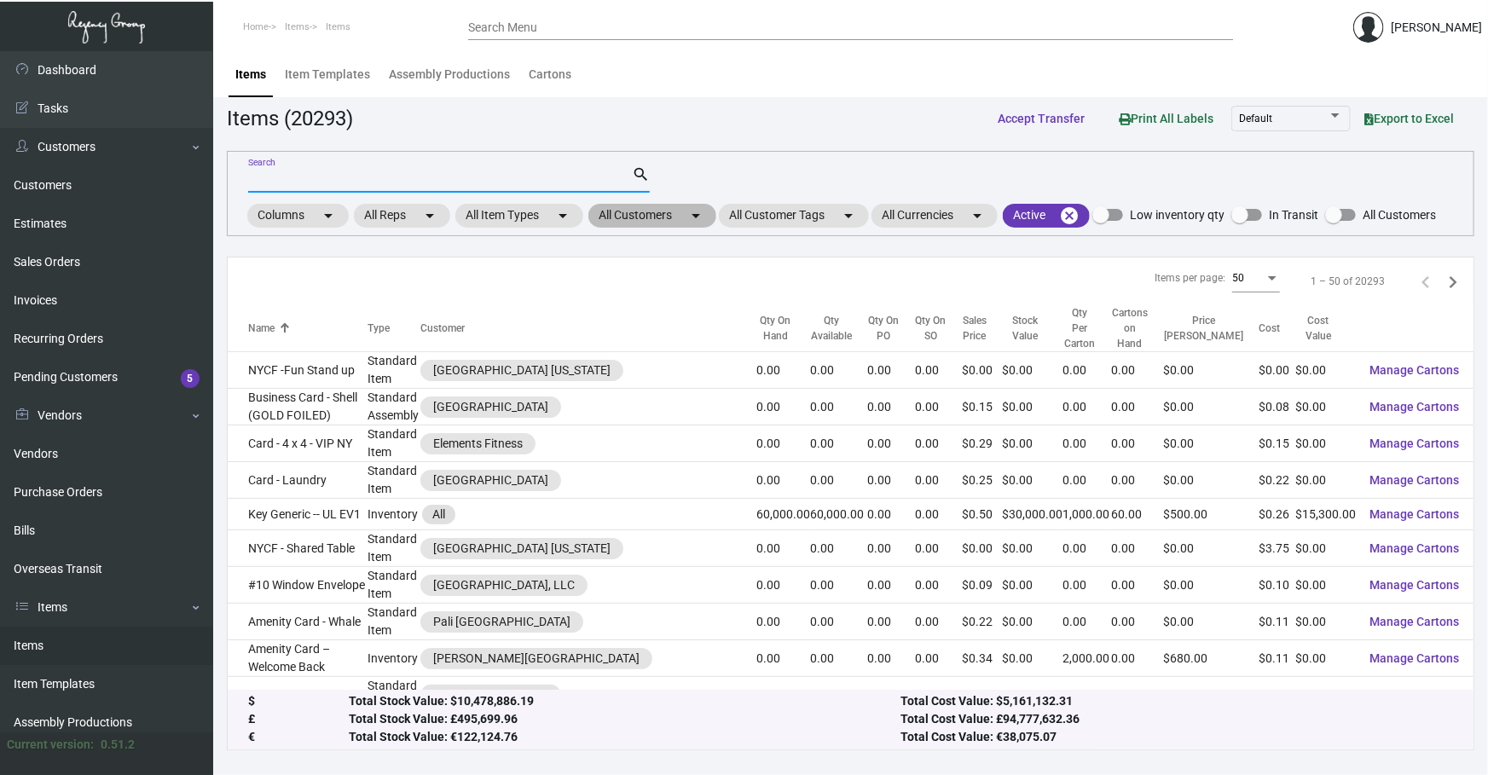
click at [685, 217] on mat-chip "All Customers arrow_drop_down" at bounding box center [652, 216] width 128 height 24
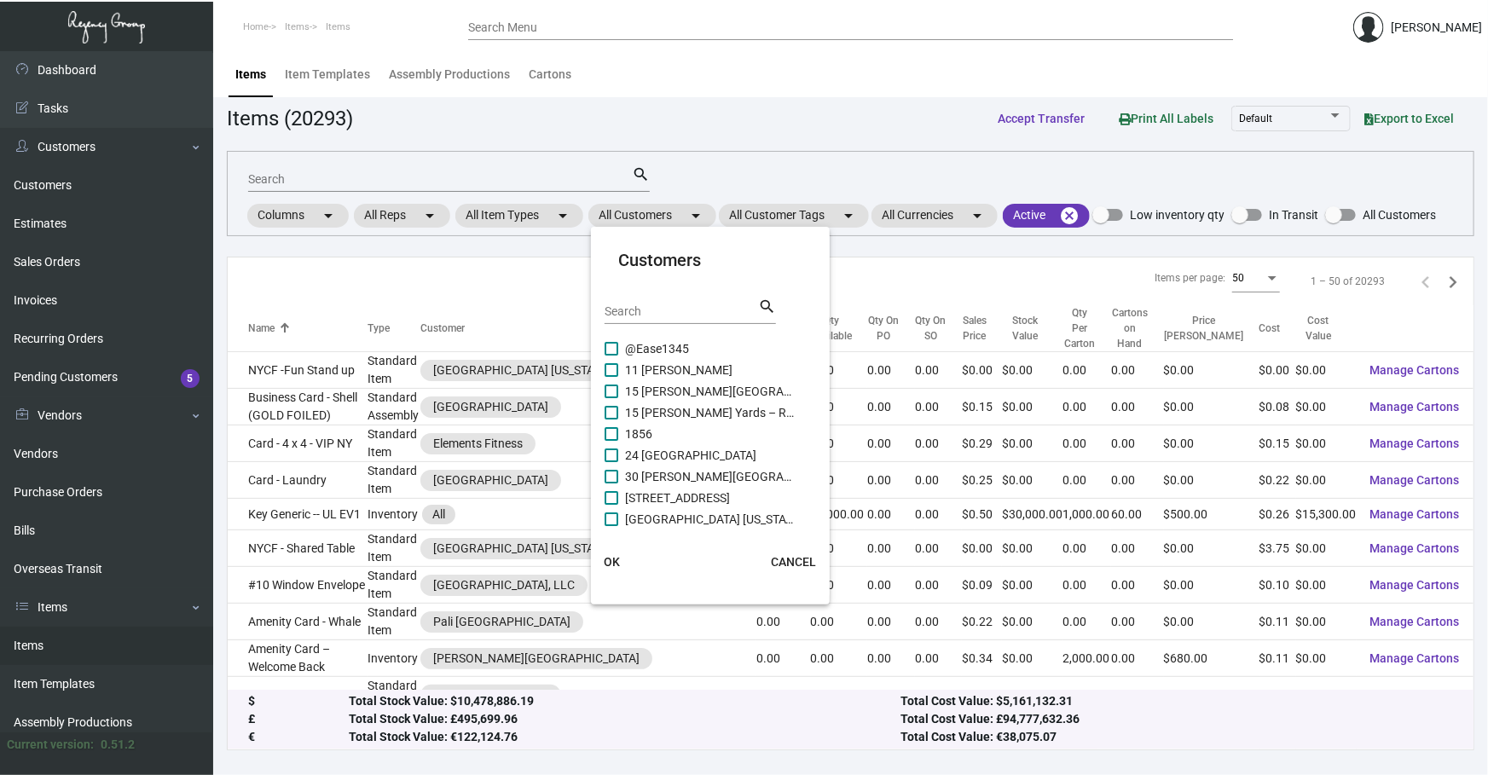
click at [643, 303] on div "Search" at bounding box center [680, 311] width 153 height 26
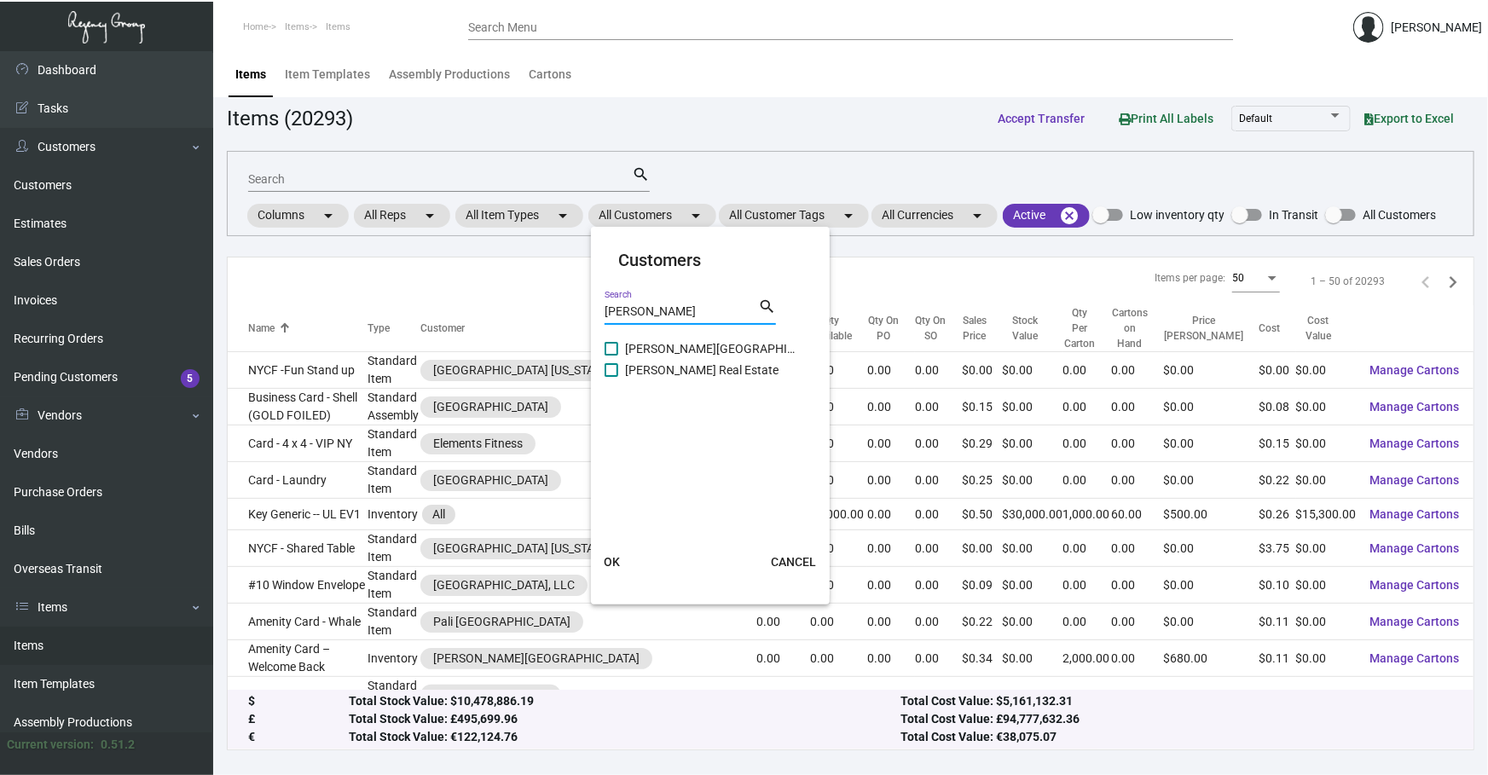
type input "[PERSON_NAME]"
click at [668, 348] on span "[PERSON_NAME][GEOGRAPHIC_DATA]" at bounding box center [710, 348] width 170 height 20
click at [611, 355] on input "[PERSON_NAME][GEOGRAPHIC_DATA]" at bounding box center [610, 355] width 1 height 1
checkbox input "true"
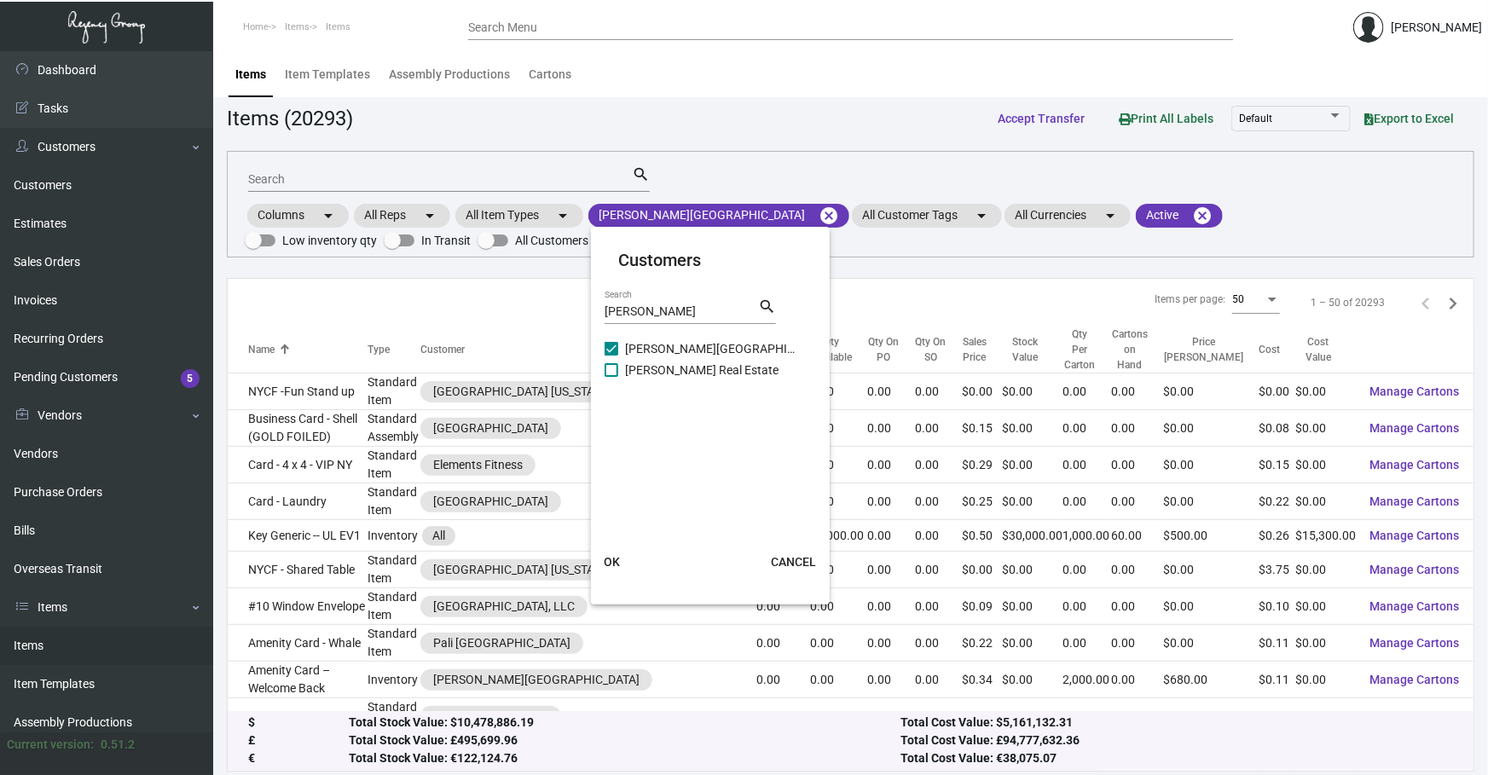
click at [615, 566] on span "OK" at bounding box center [612, 562] width 16 height 14
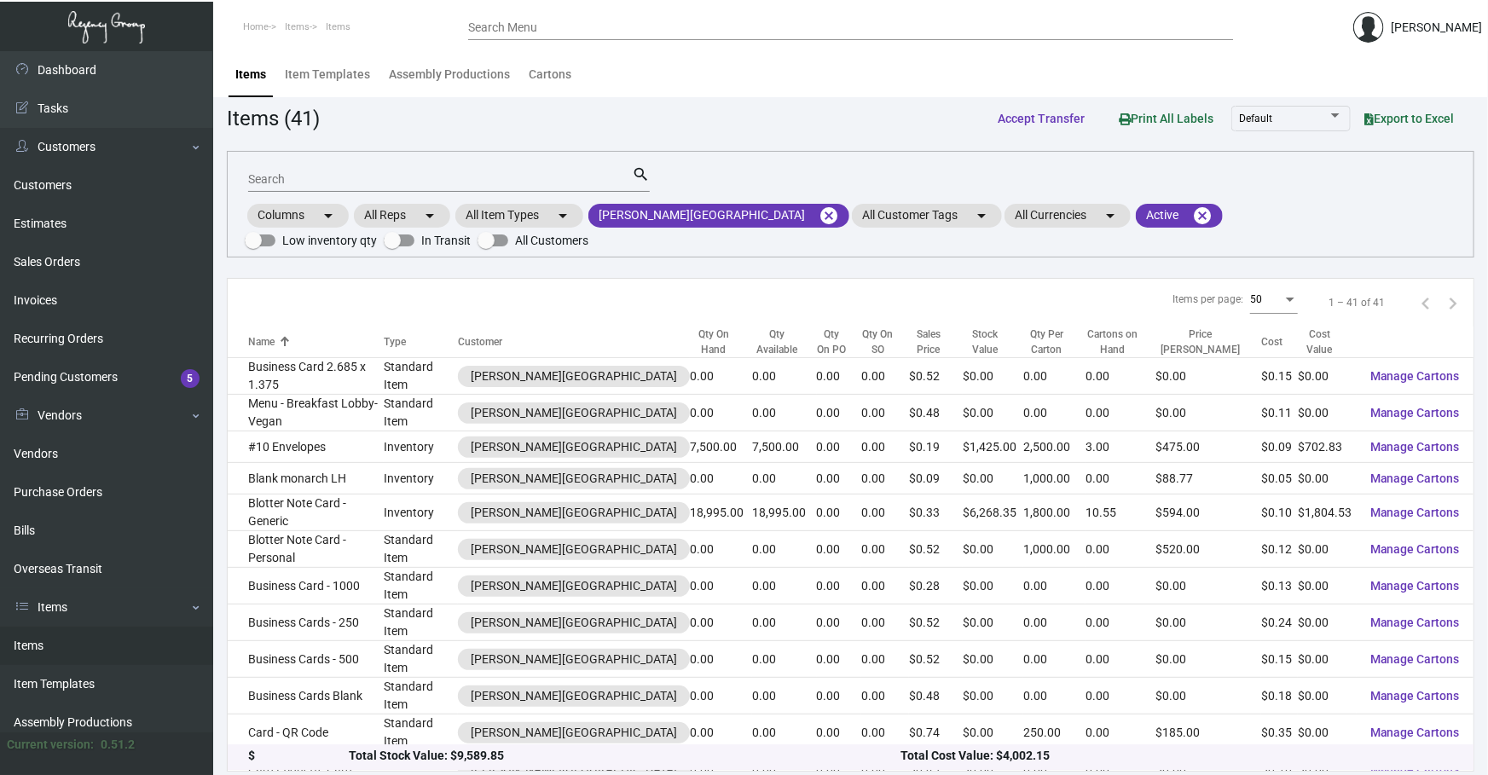
click at [327, 175] on input "Search" at bounding box center [440, 180] width 384 height 14
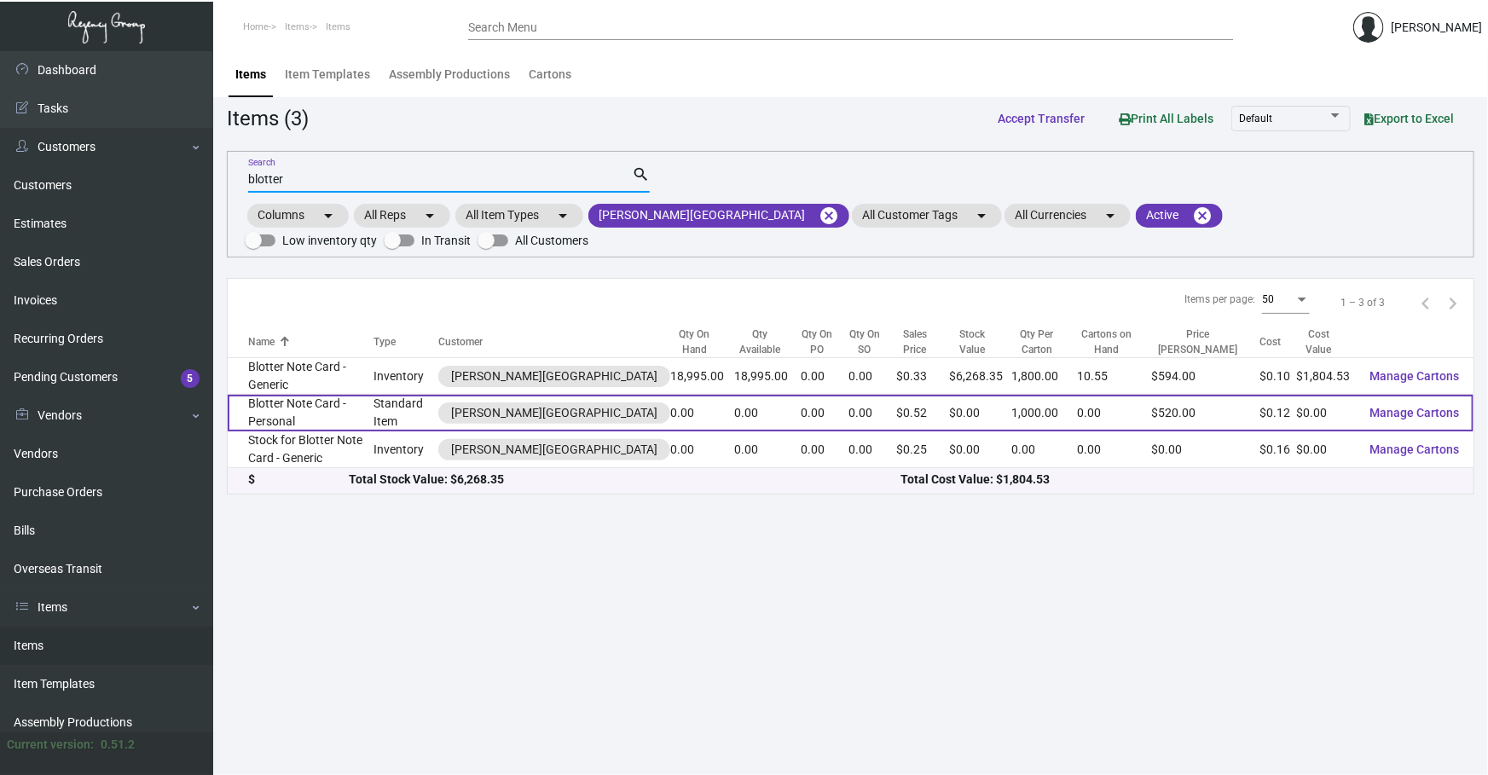
type input "blotter"
click at [373, 395] on td "Blotter Note Card - Personal" at bounding box center [301, 413] width 146 height 37
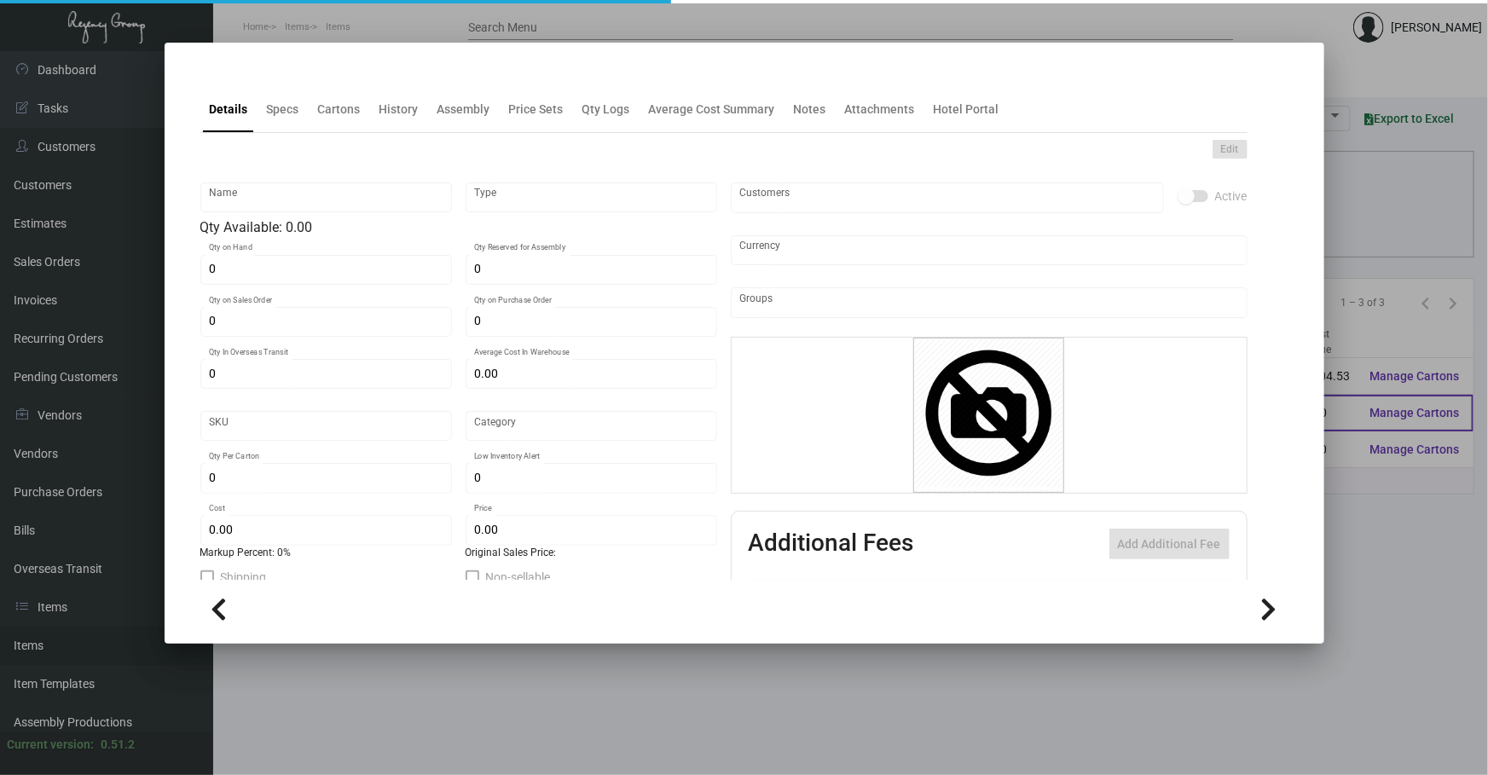
type input "Blotter Note Card - Personal"
type input "Standard Item"
type input "$ 0.15"
type input "Standard"
type input "1,000"
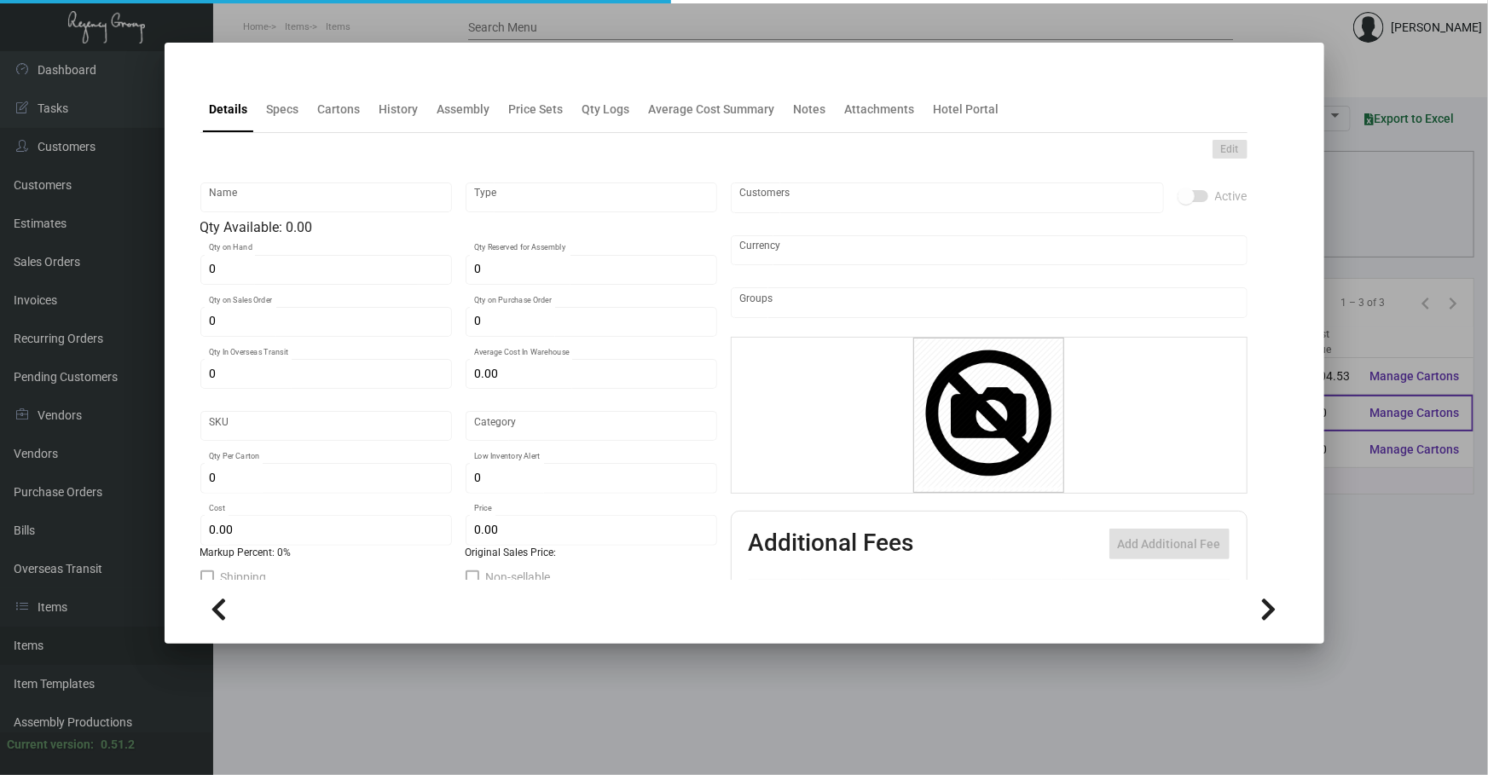
type input "$ 0.12"
type input "$ 0.52"
checkbox input "true"
type input "United States Dollar $"
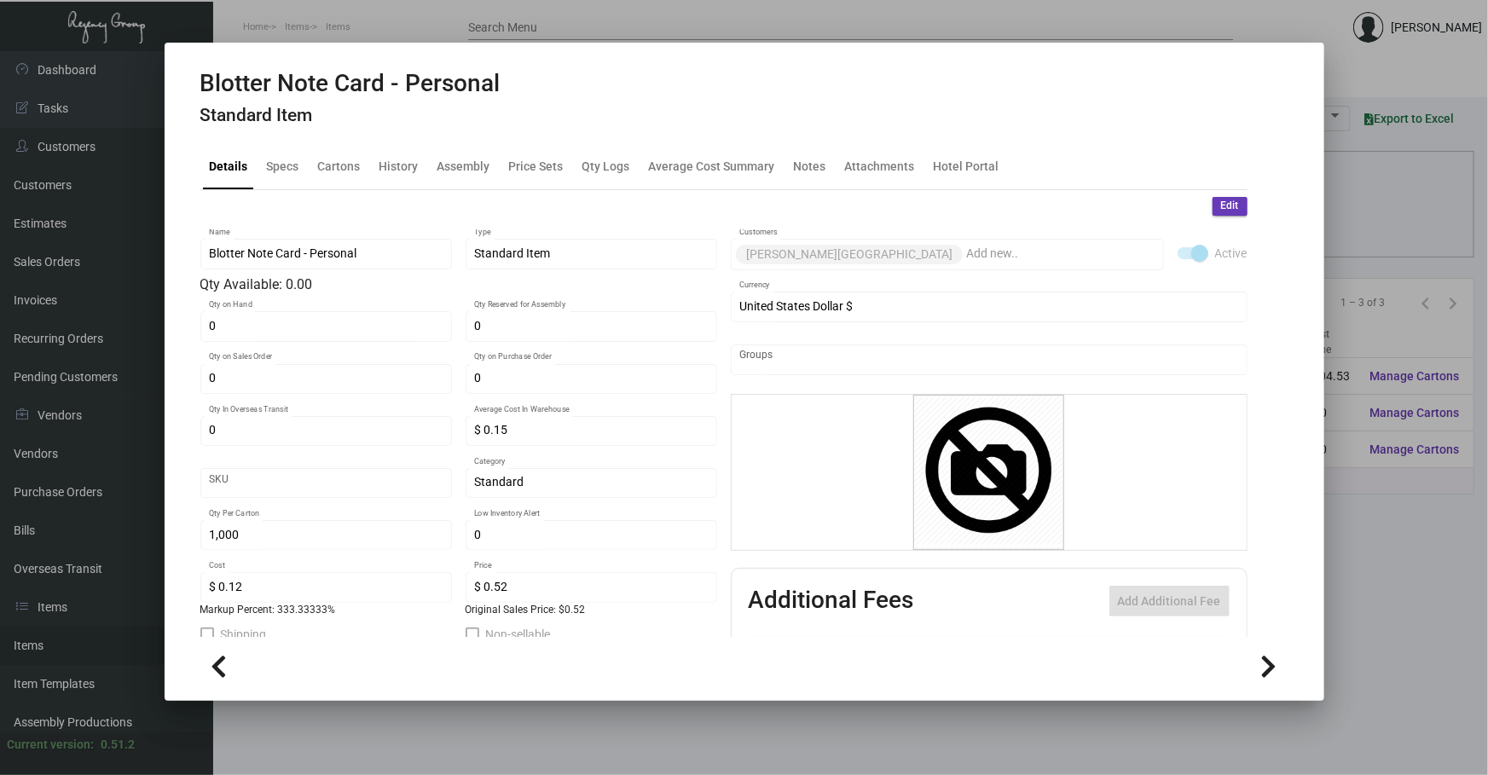
click at [369, 128] on div "Blotter Note Card - Personal Standard Item" at bounding box center [350, 101] width 300 height 64
drag, startPoint x: 432, startPoint y: 205, endPoint x: 423, endPoint y: 192, distance: 15.9
click at [423, 192] on div "Edit Blotter Note Card - Personal Name Standard Item Type Qty Available: 0.00 0…" at bounding box center [723, 516] width 1047 height 652
click at [383, 159] on div "History" at bounding box center [398, 166] width 39 height 18
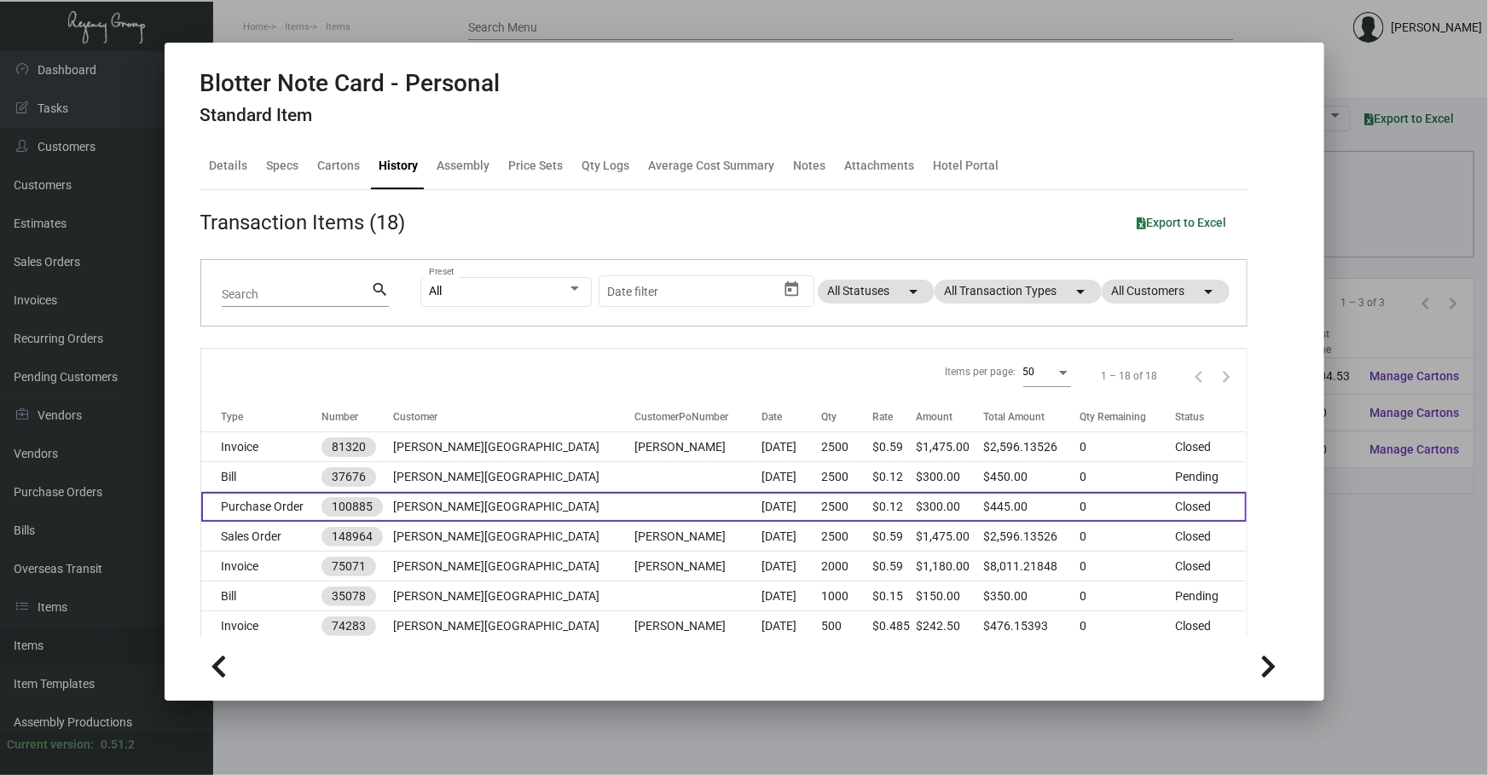
click at [821, 494] on td "2500" at bounding box center [846, 507] width 51 height 30
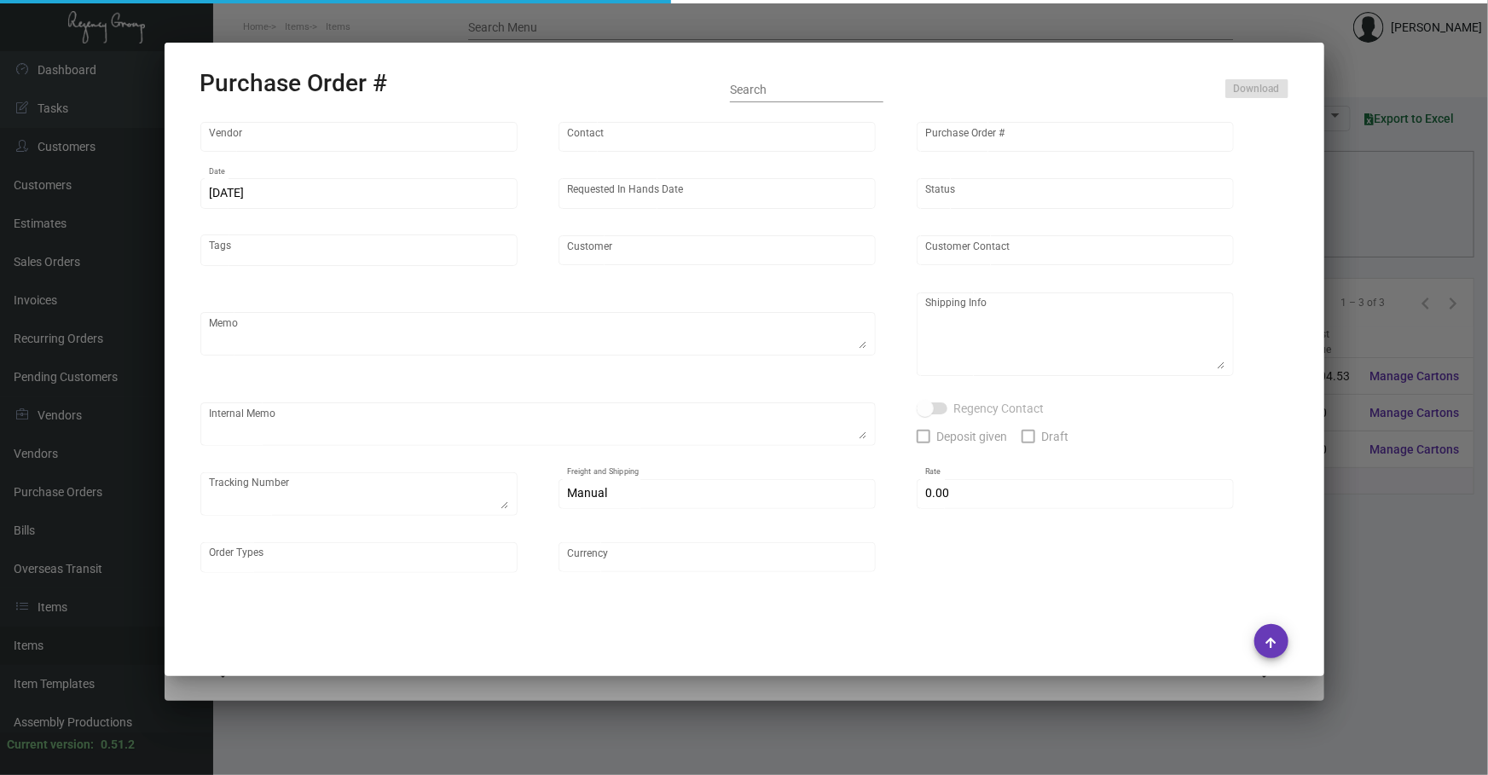
type input "[PERSON_NAME] Printing"
type input "[PERSON_NAME]"
type input "100885"
type input "[DATE]"
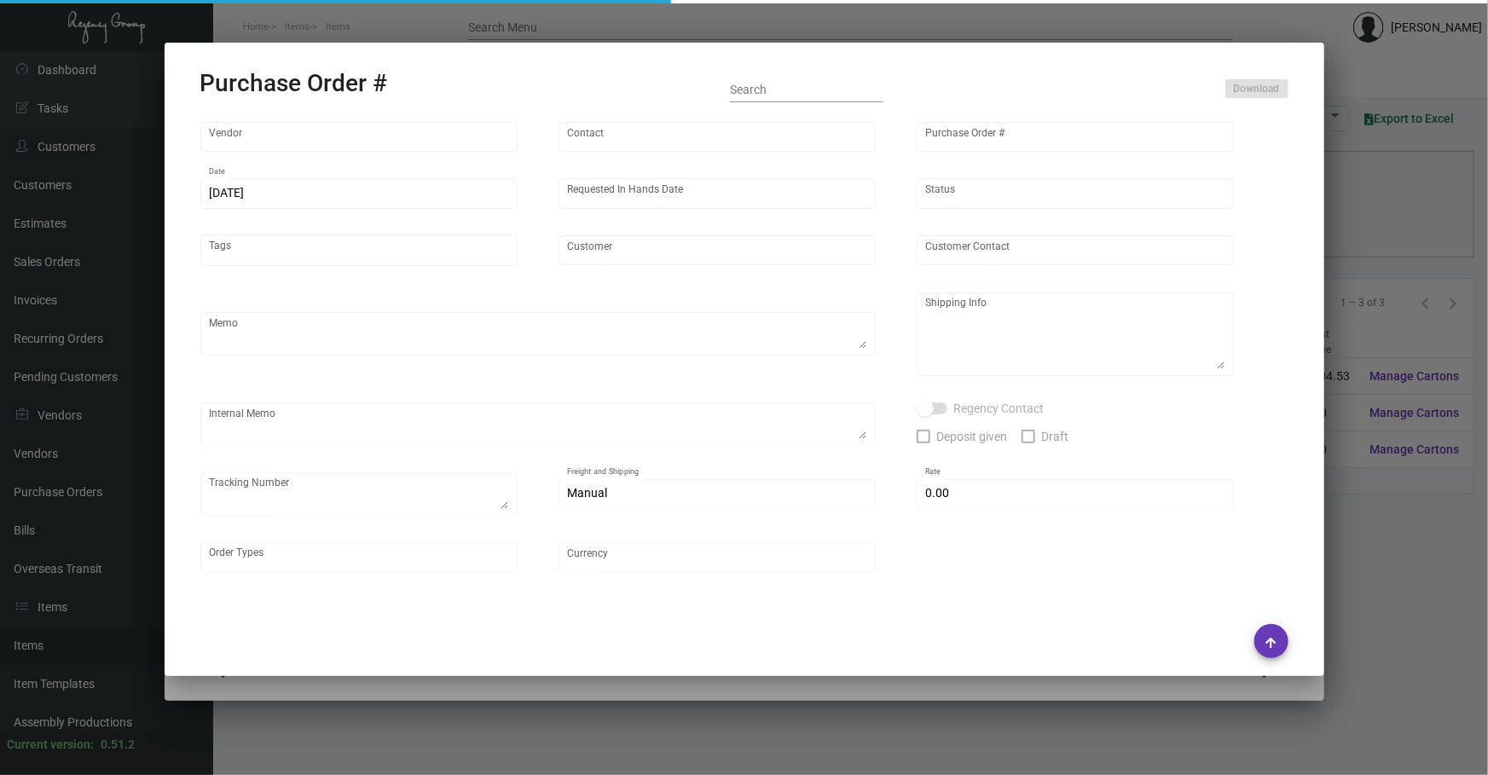
type input "[PERSON_NAME][GEOGRAPHIC_DATA]"
type input "[PERSON_NAME]"
type textarea "PLEASE SEND PDF PROOFS TO OUR ART TEAM ; [EMAIL_ADDRESS][DOMAIN_NAME] WITH ME I…"
type textarea "[PERSON_NAME] Hotel - [PERSON_NAME] [STREET_ADDRESS][PERSON_NAME][US_STATE]"
type textarea "9.15 - Proofs sent over; APPROVED & requested WH to ship out the Generic Noteca…"
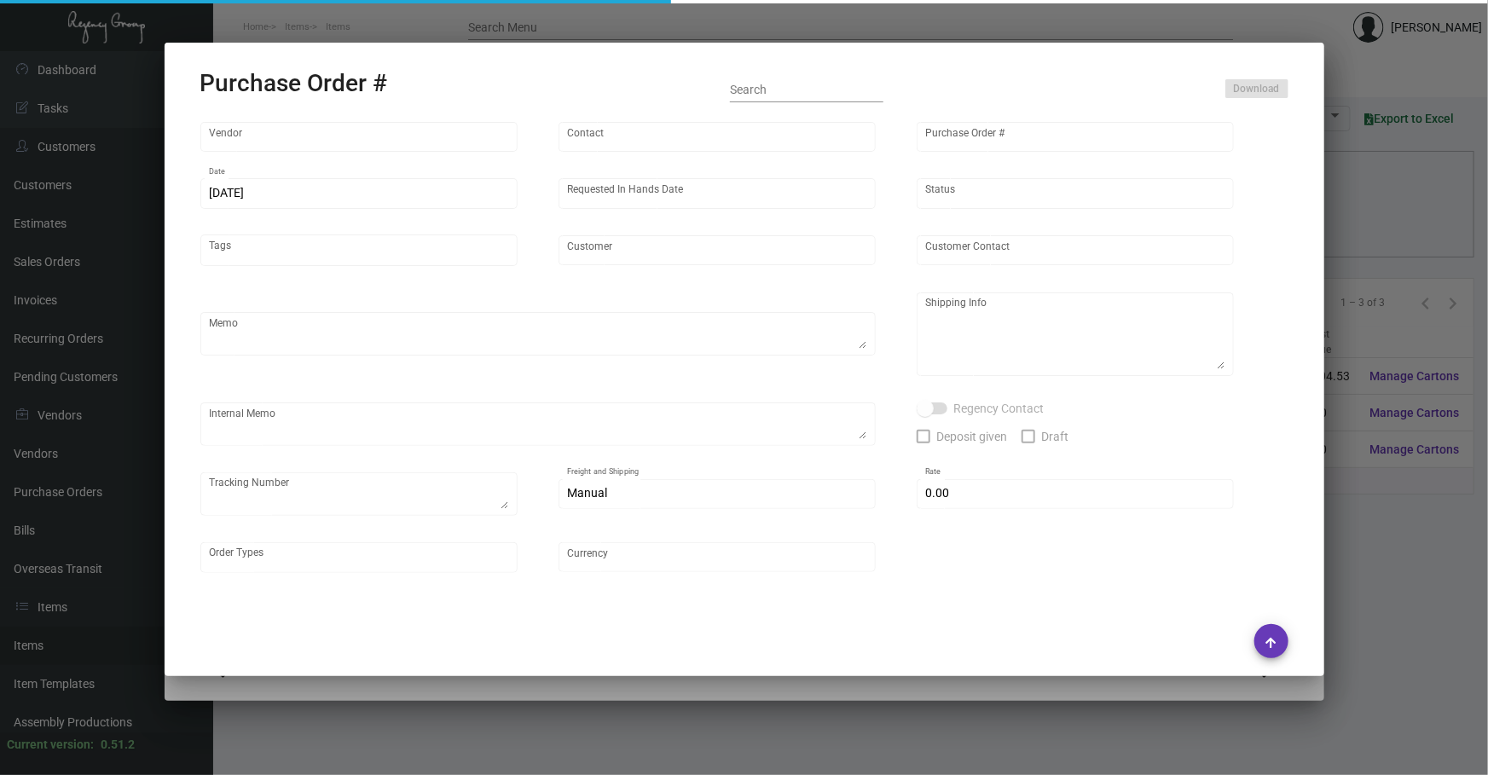
type input "$ 0.00"
type input "United States Dollar $"
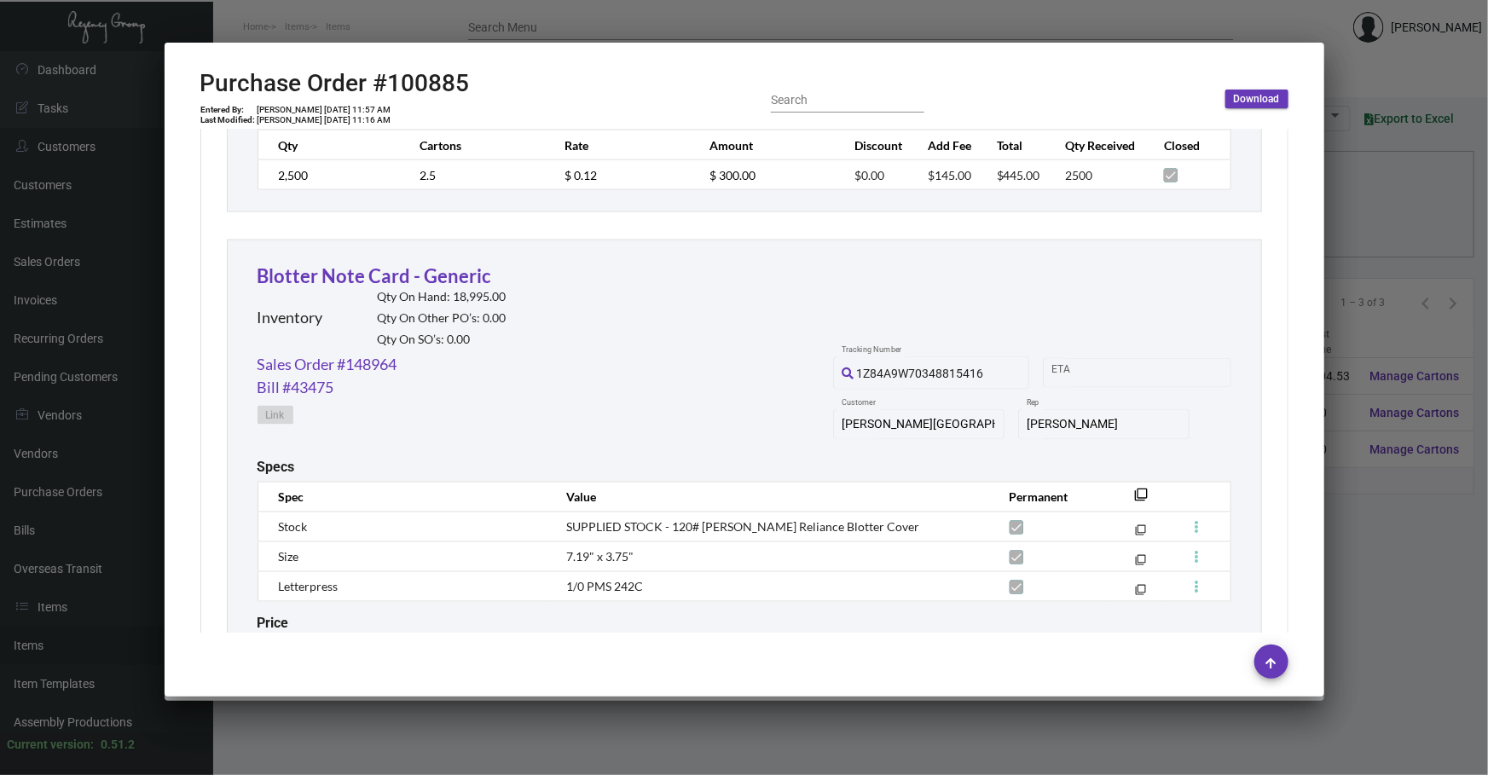
scroll to position [1279, 0]
